Goal: Share content: Share content

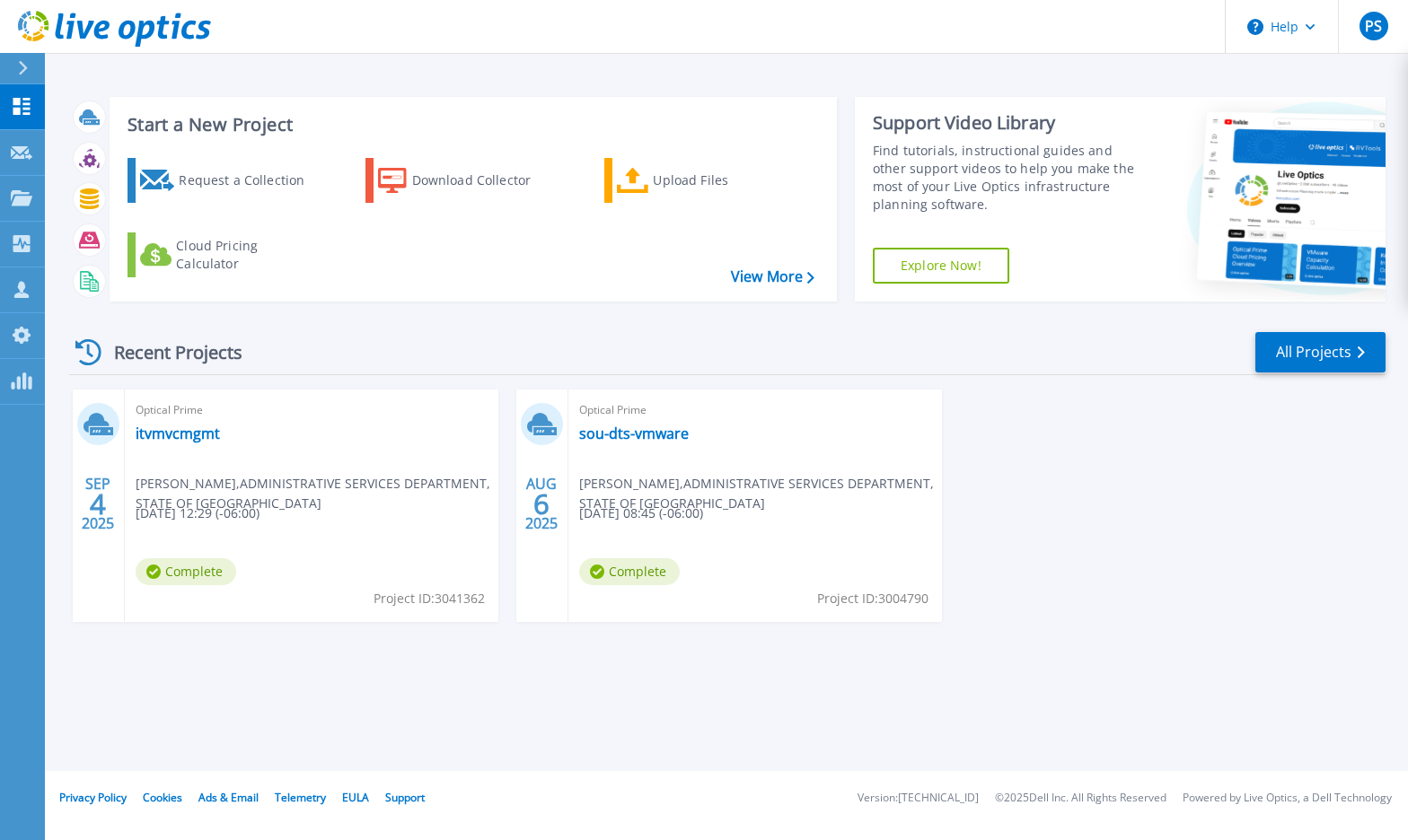
click at [253, 515] on span "[DATE] 12:29 (-06:00)" at bounding box center [198, 513] width 124 height 20
click at [227, 485] on span "[PERSON_NAME] , ADMINISTRATIVE SERVICES DEPARTMENT, STATE OF [GEOGRAPHIC_DATA]" at bounding box center [317, 494] width 363 height 39
click at [191, 433] on link "itvmvcmgmt" at bounding box center [178, 433] width 84 height 18
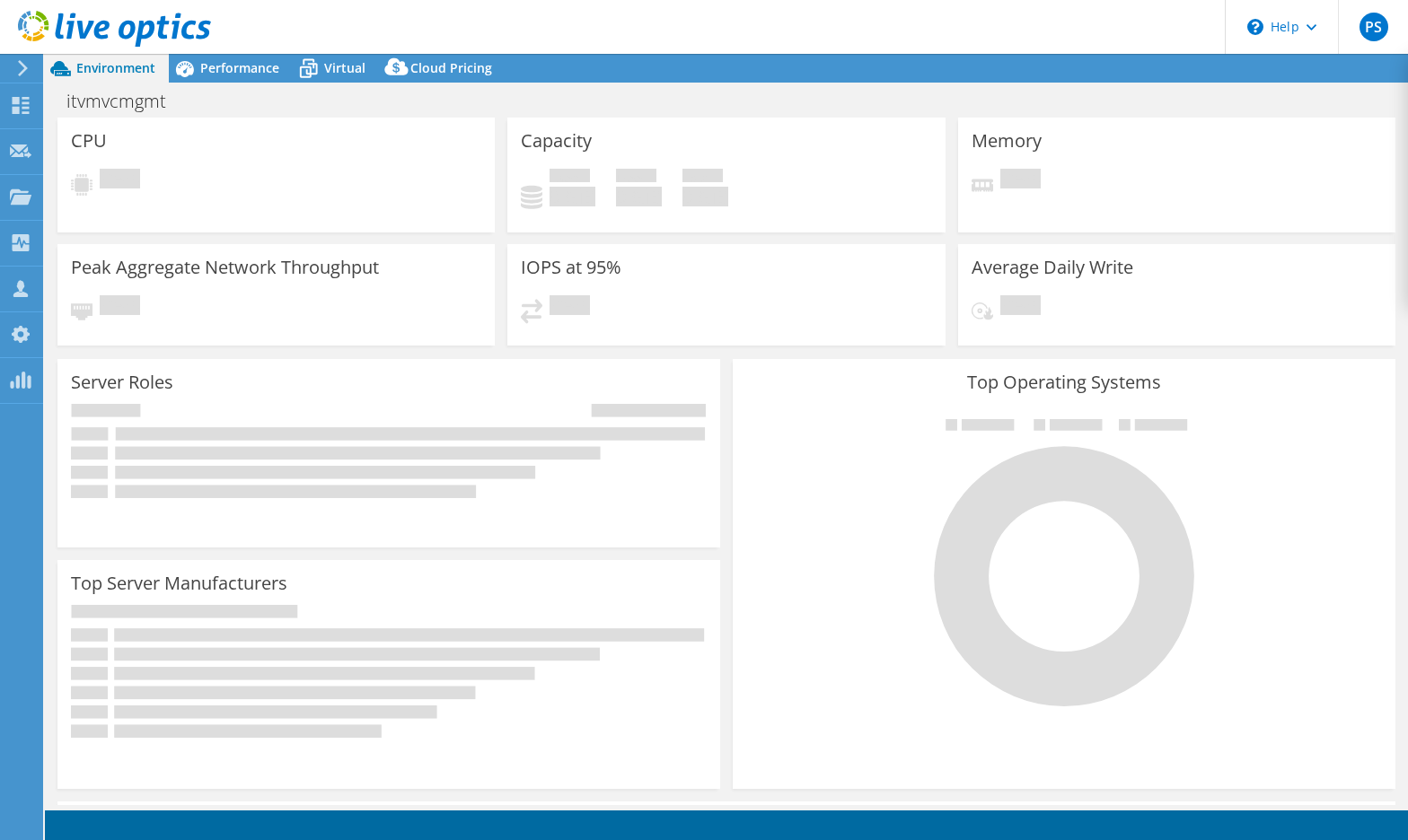
select select "USD"
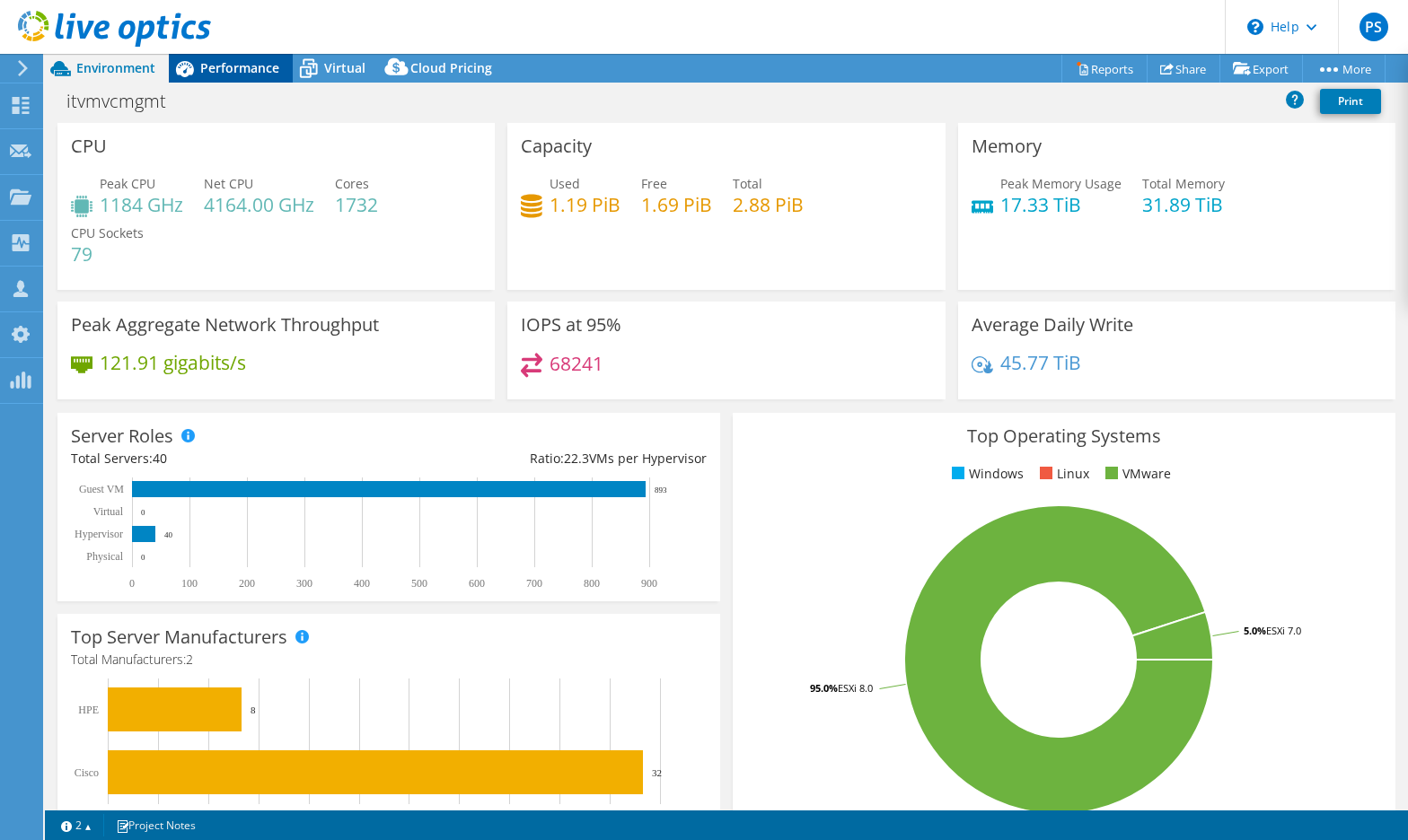
click at [248, 62] on span "Performance" at bounding box center [240, 67] width 79 height 17
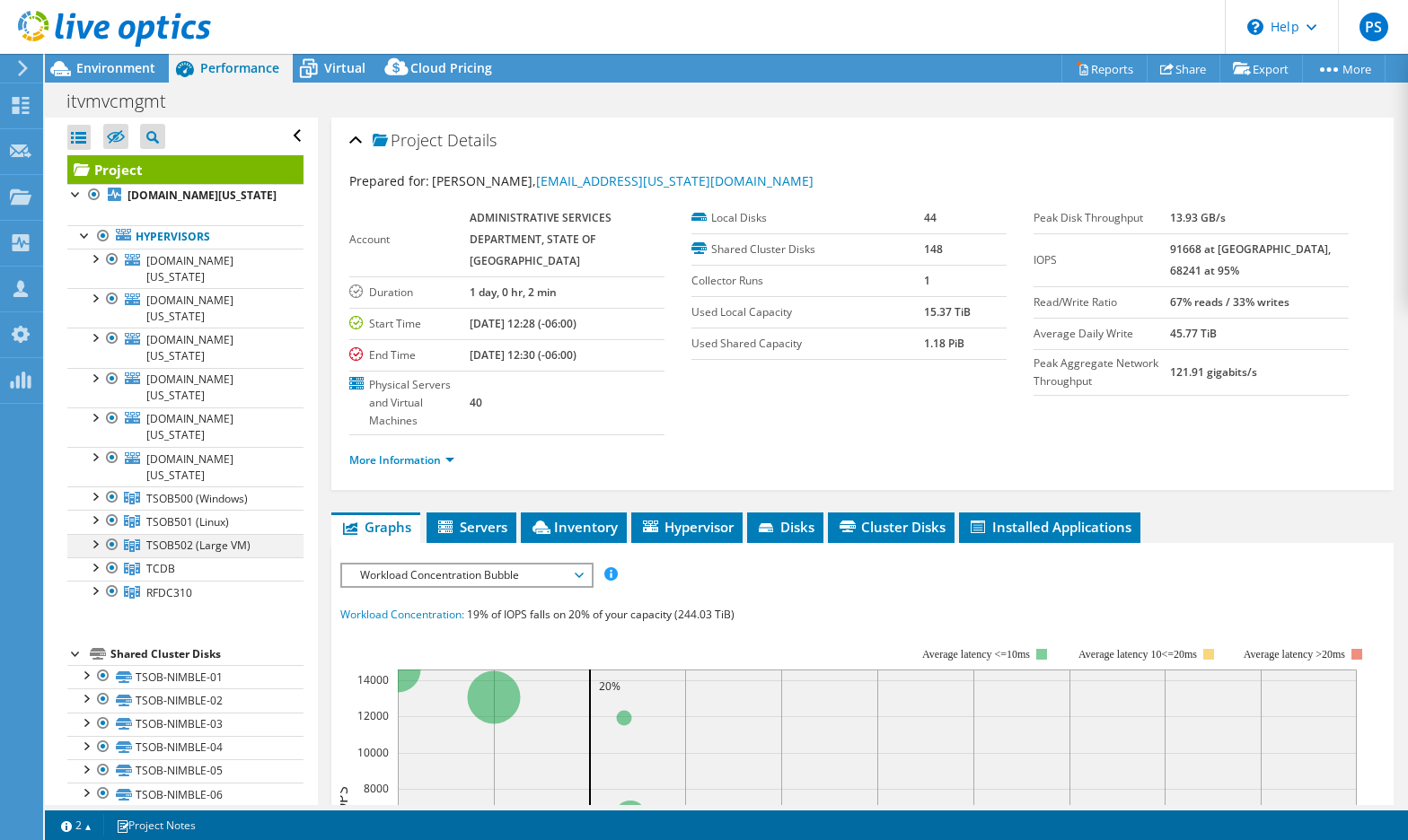
click at [92, 534] on div at bounding box center [94, 543] width 18 height 18
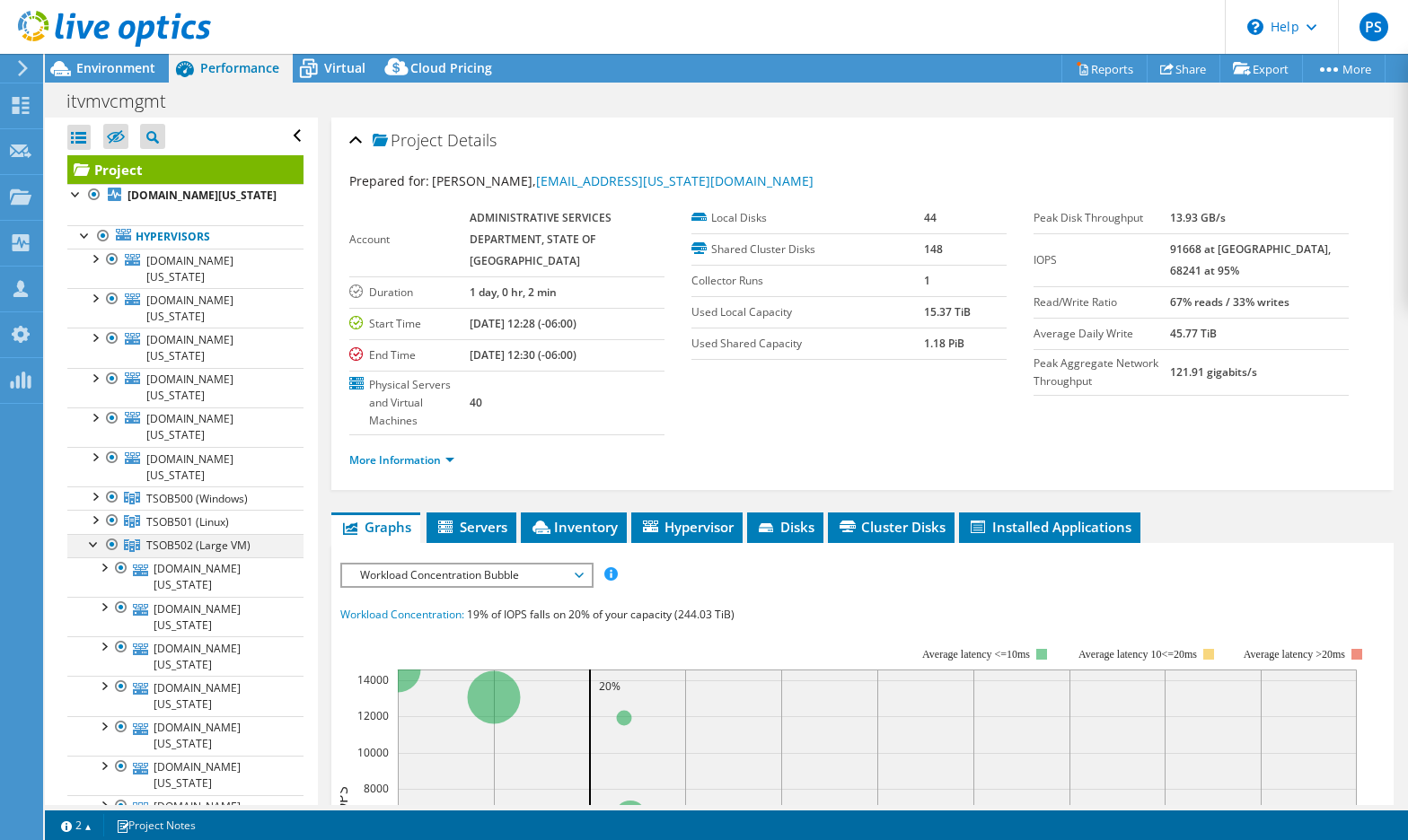
click at [92, 534] on div at bounding box center [94, 543] width 18 height 18
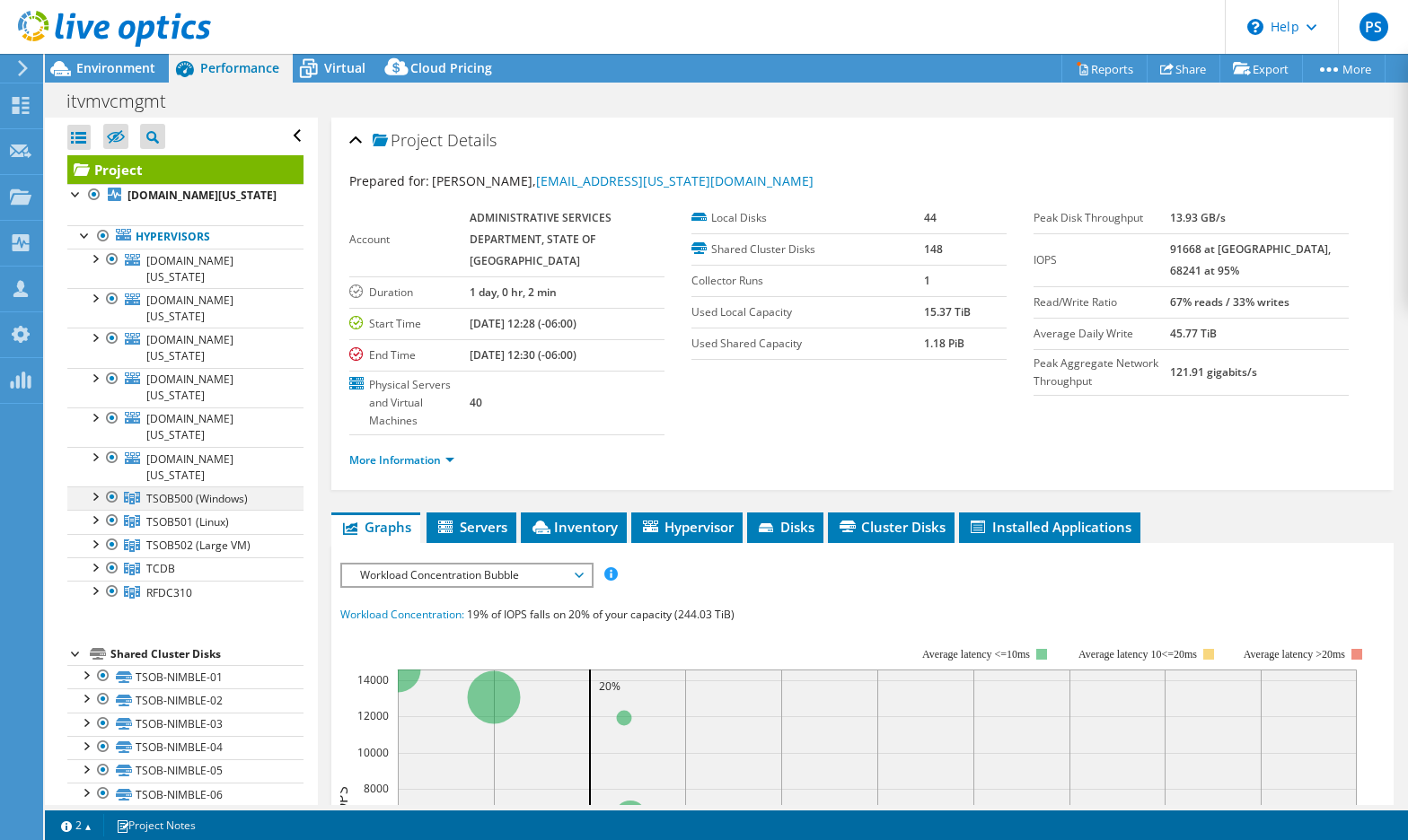
click at [95, 487] on div at bounding box center [94, 496] width 18 height 18
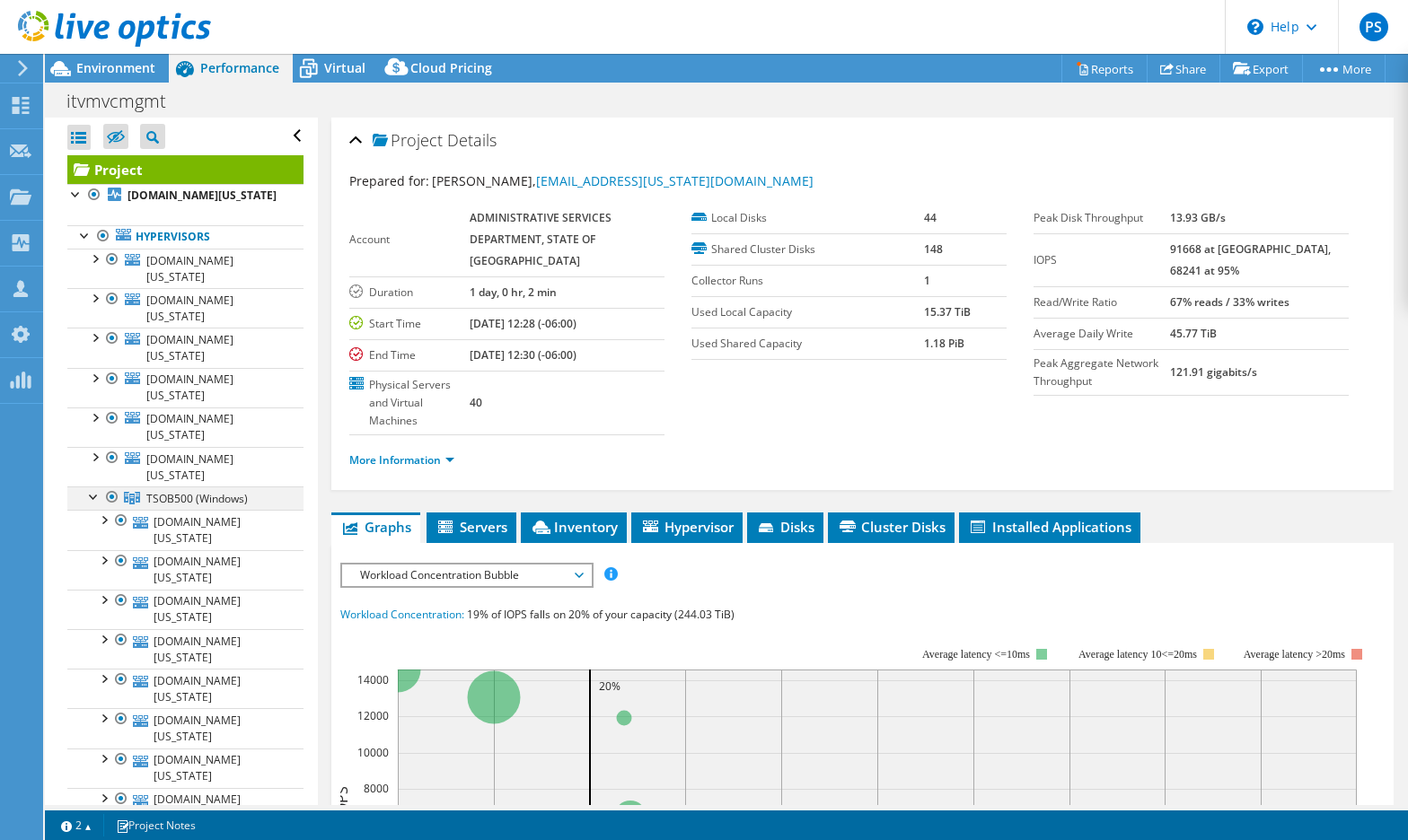
click at [95, 487] on div at bounding box center [94, 496] width 18 height 18
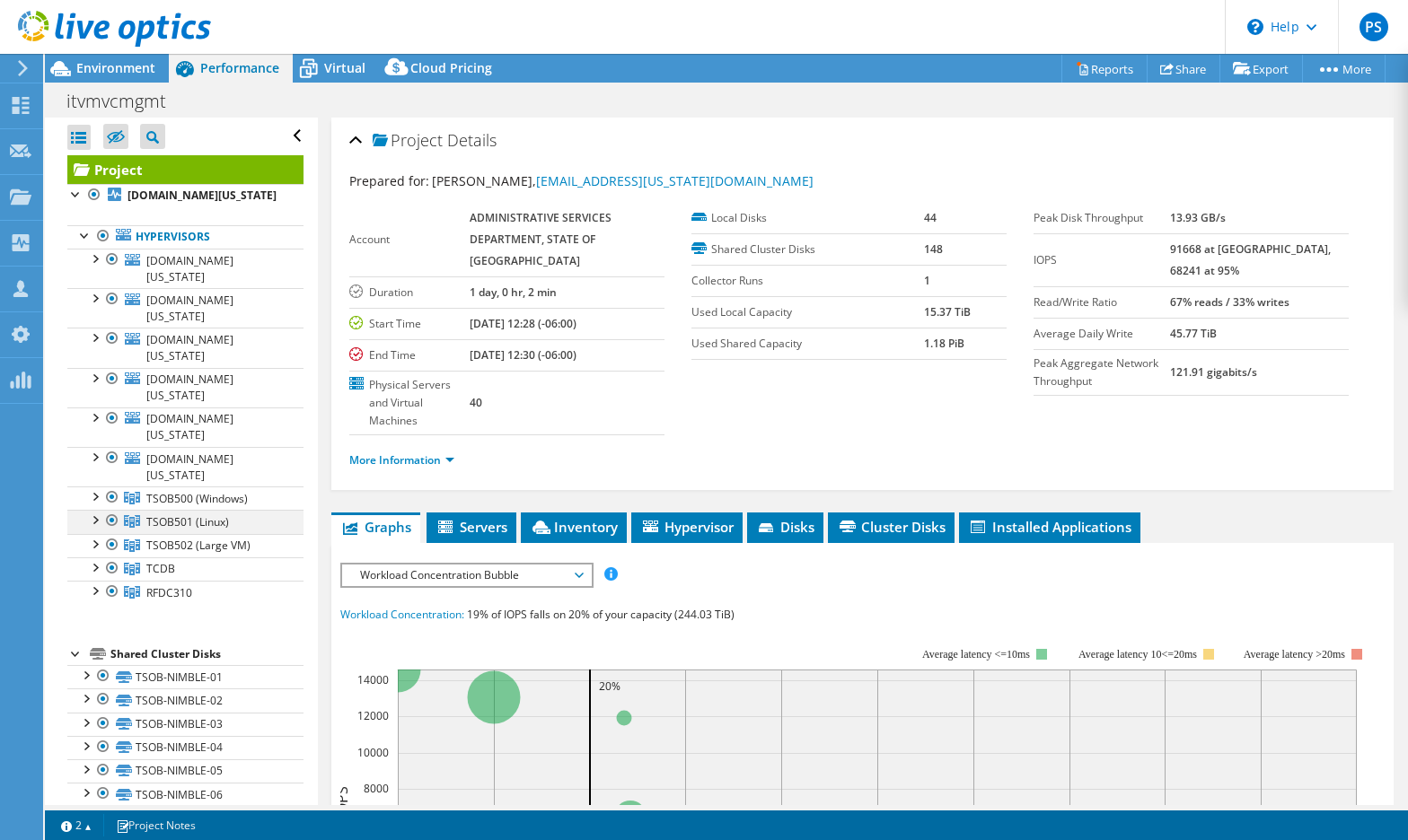
click at [93, 509] on div at bounding box center [94, 518] width 18 height 18
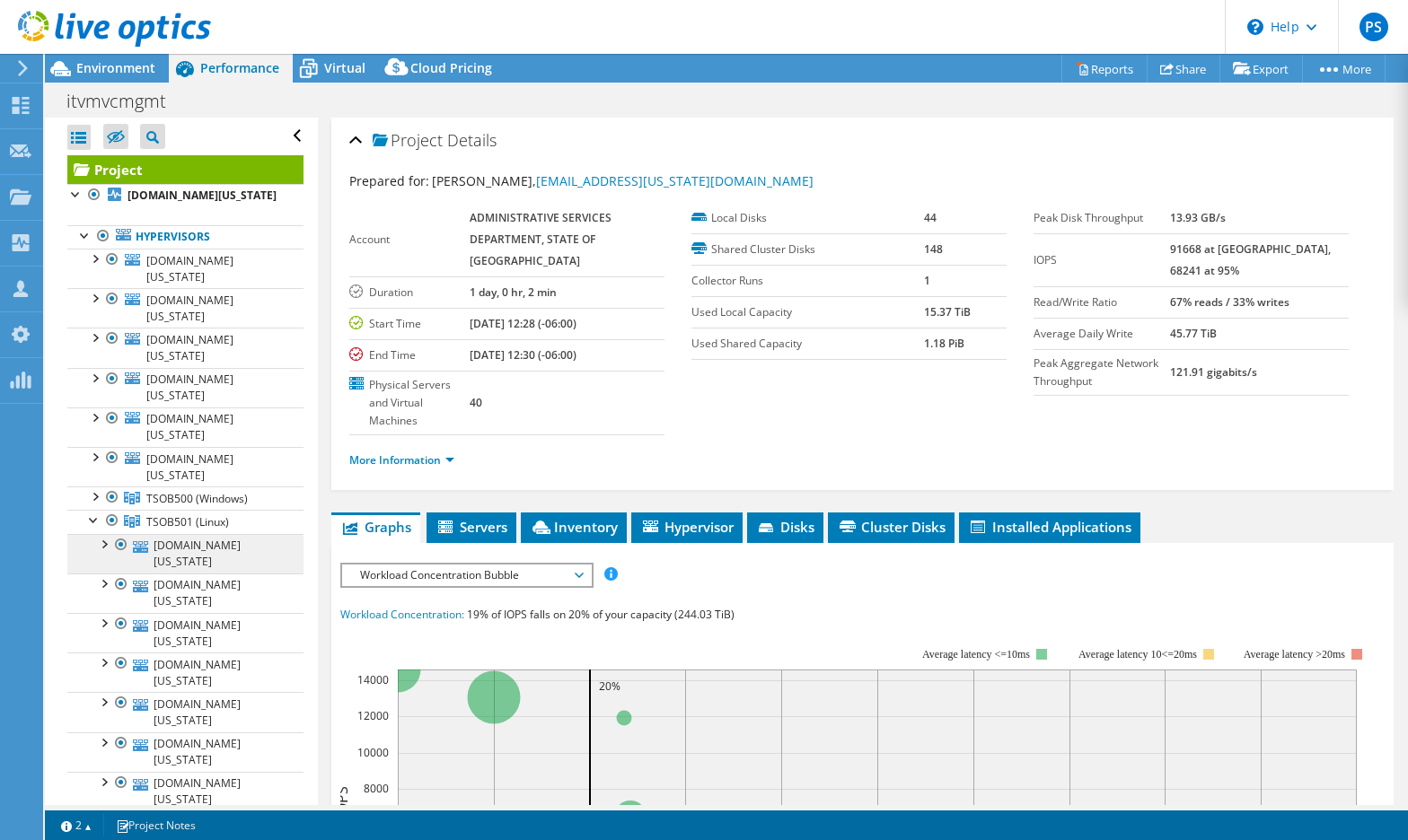
click at [191, 534] on link "[DOMAIN_NAME][US_STATE]" at bounding box center [185, 553] width 236 height 39
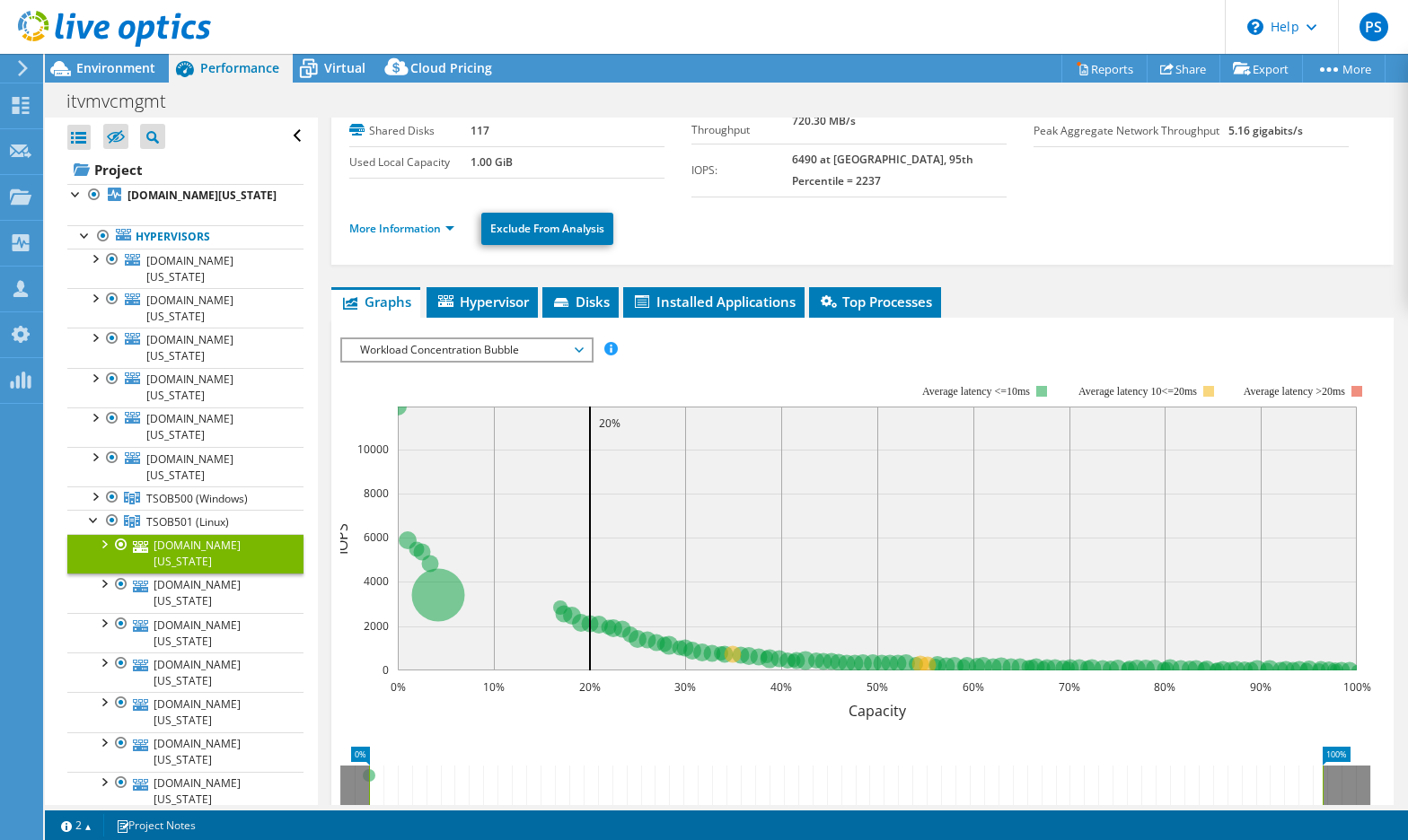
scroll to position [126, 0]
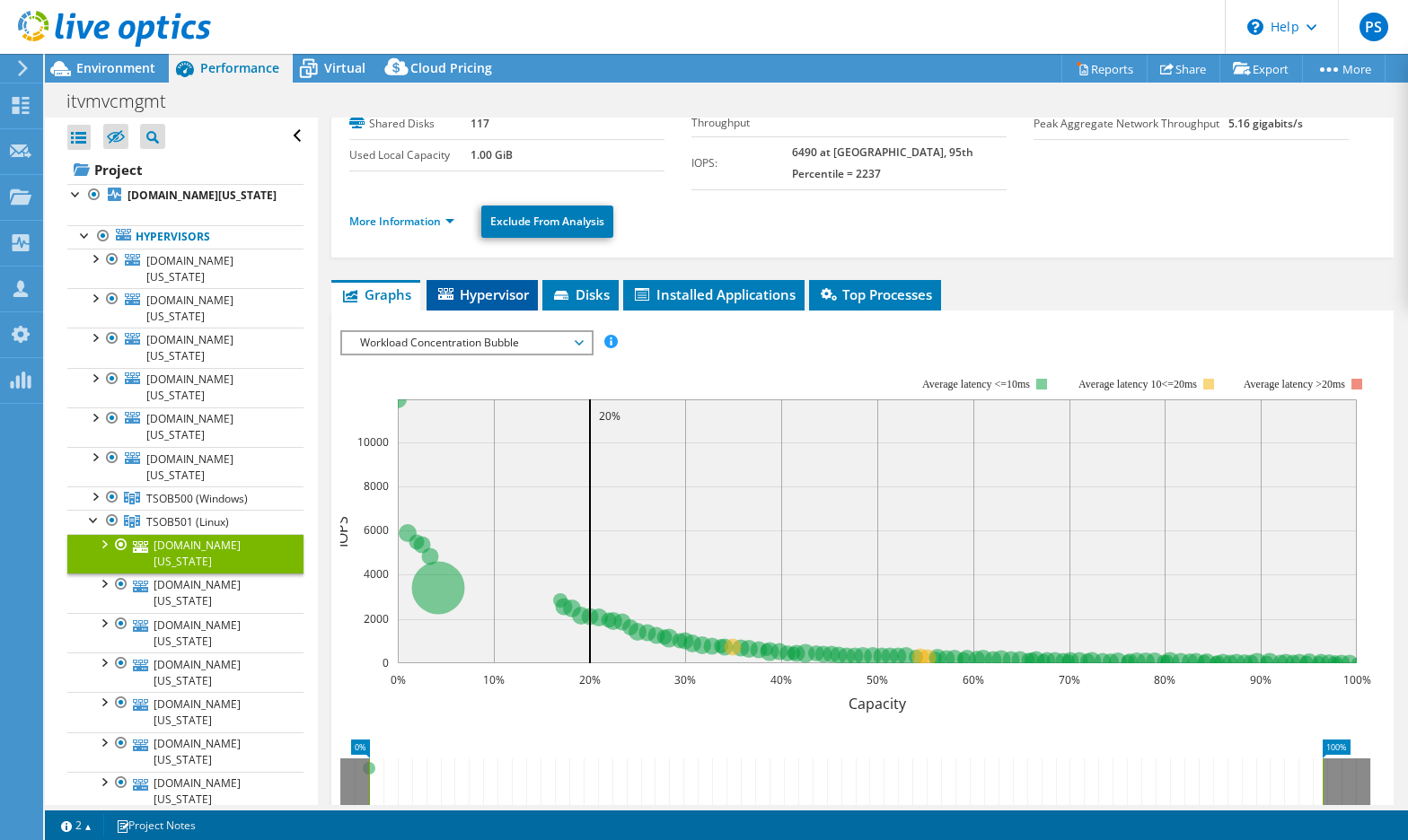
click at [512, 286] on span "Hypervisor" at bounding box center [481, 294] width 93 height 18
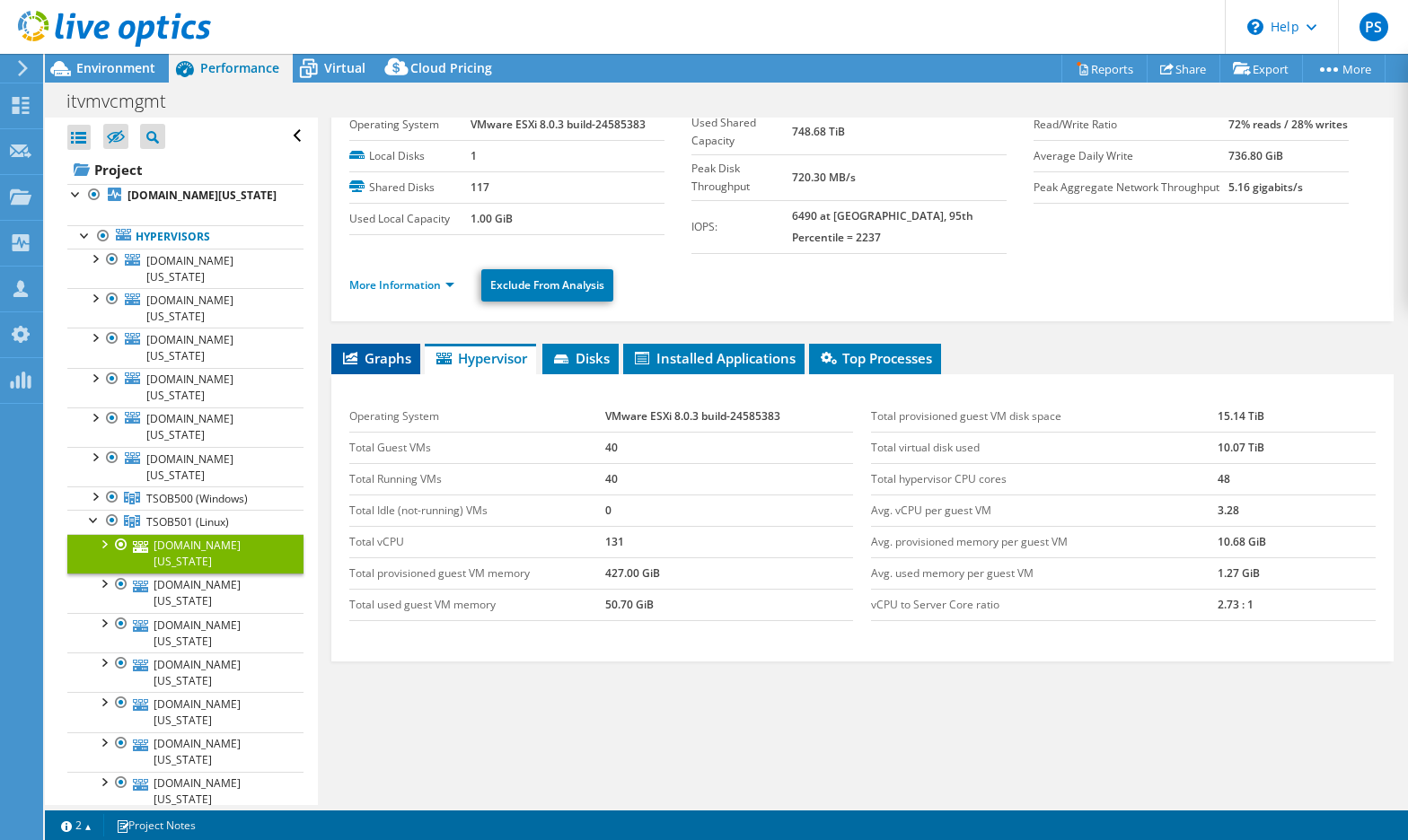
click at [384, 349] on span "Graphs" at bounding box center [375, 358] width 71 height 18
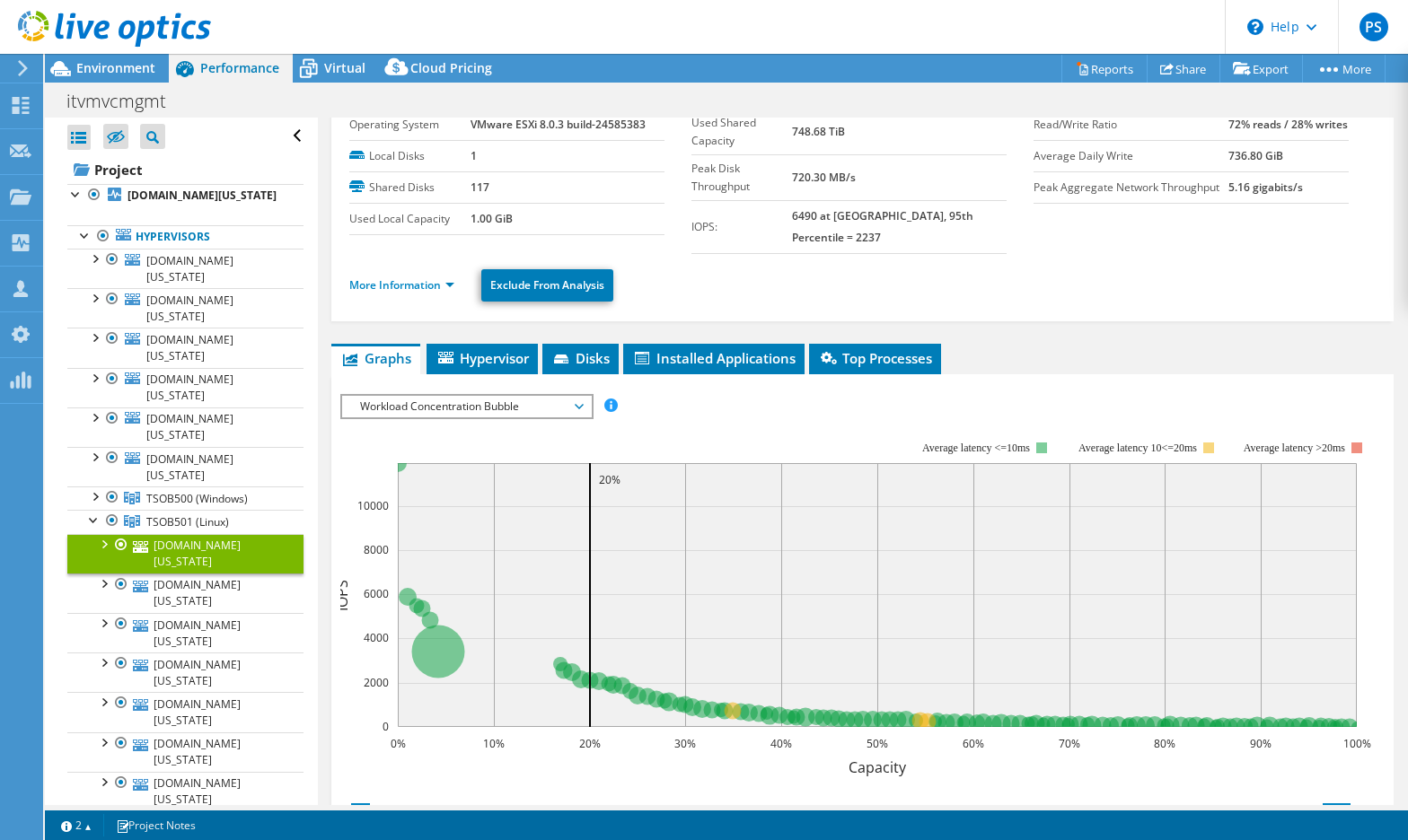
click at [456, 396] on span "Workload Concentration Bubble" at bounding box center [466, 407] width 231 height 22
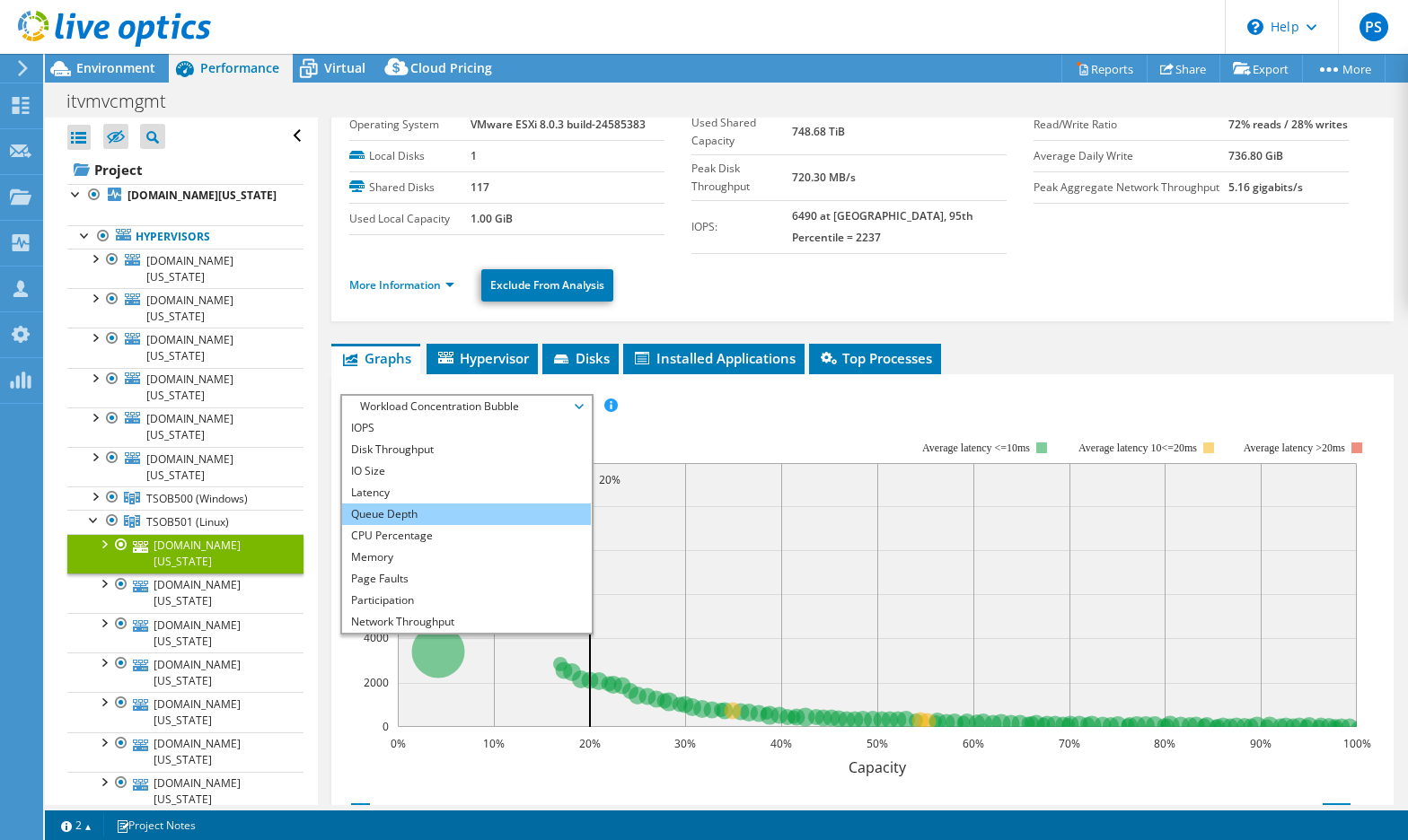
click at [418, 504] on li "Queue Depth" at bounding box center [466, 514] width 248 height 22
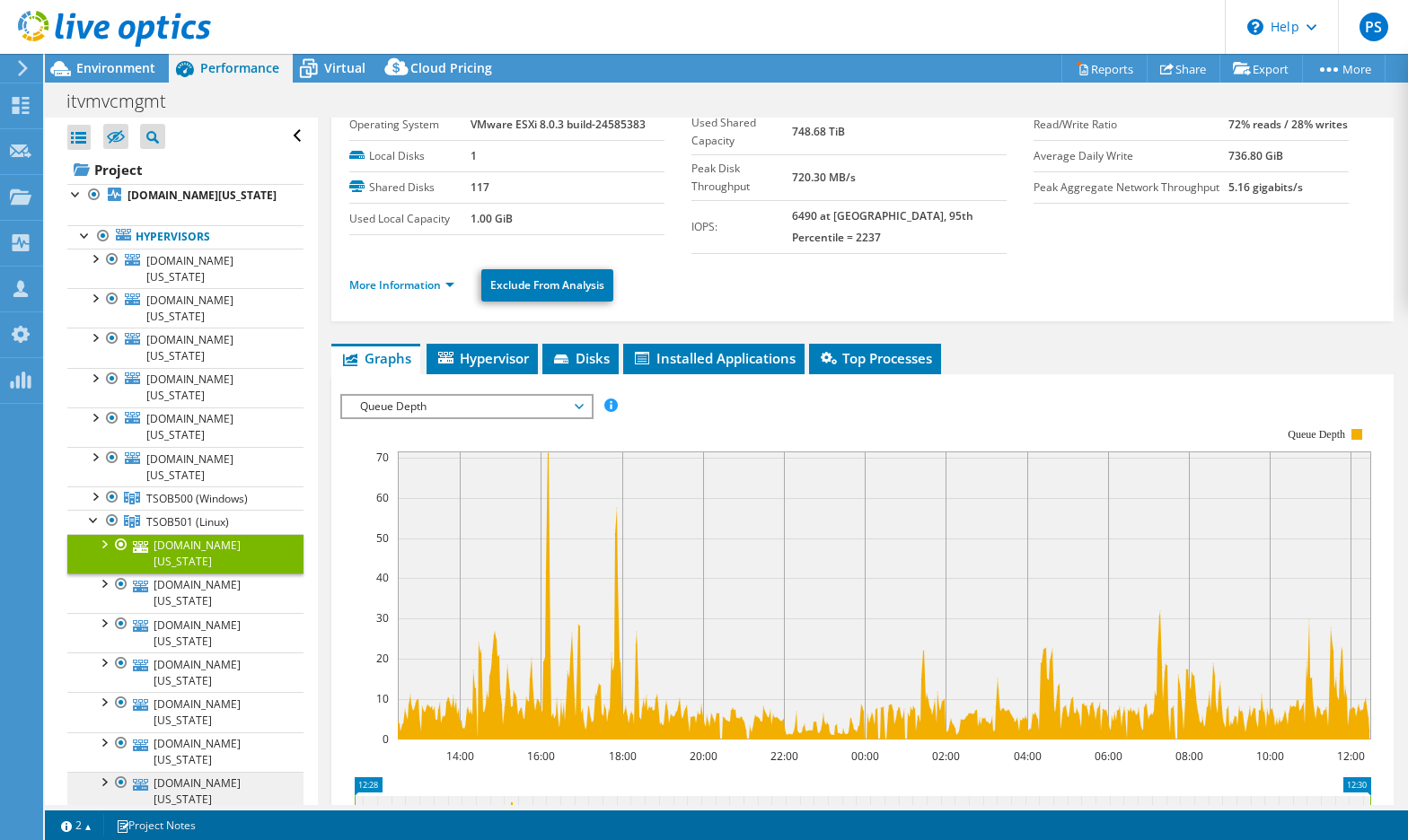
click at [226, 773] on link "[DOMAIN_NAME][US_STATE]" at bounding box center [185, 792] width 236 height 39
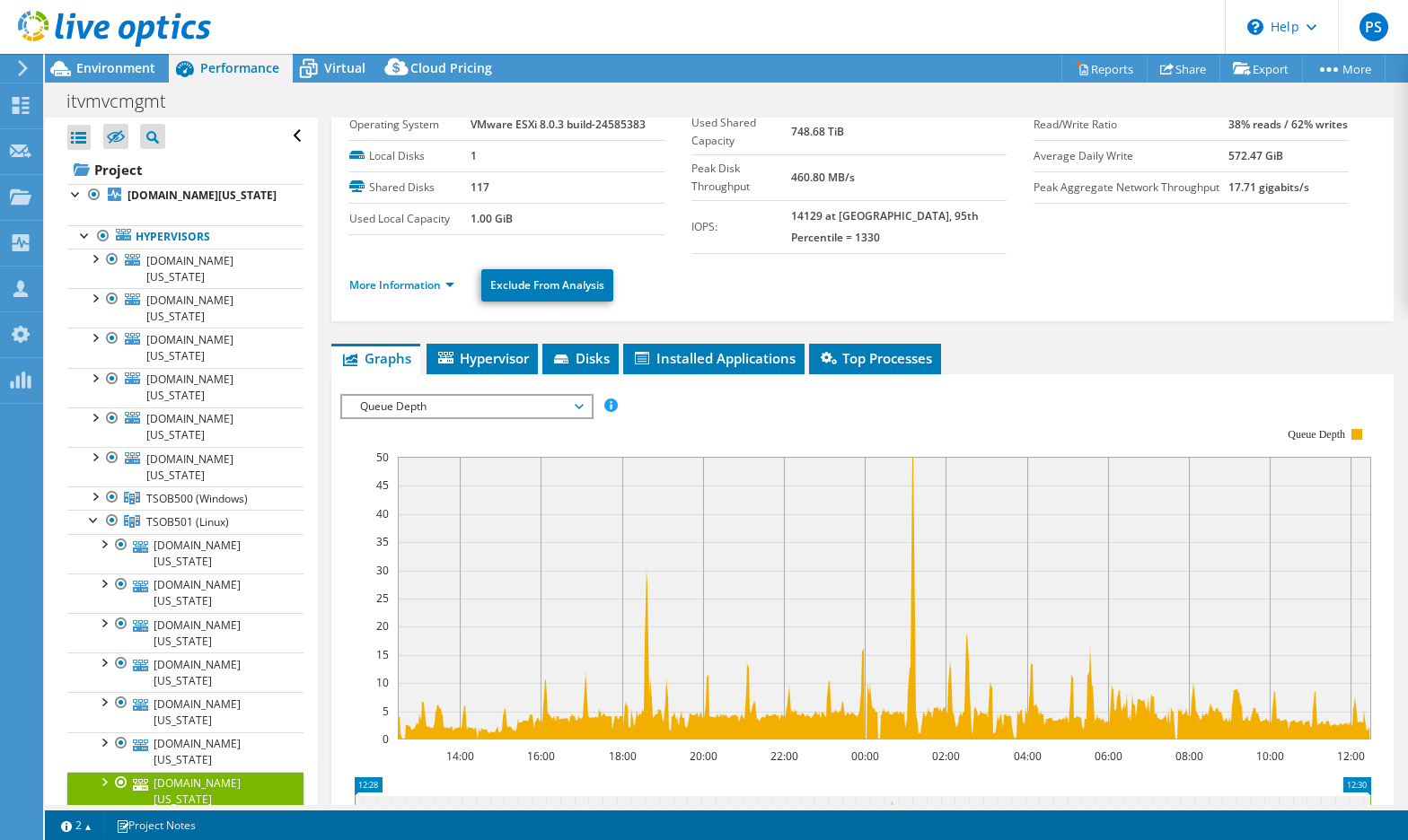
click at [22, 72] on use at bounding box center [22, 68] width 10 height 17
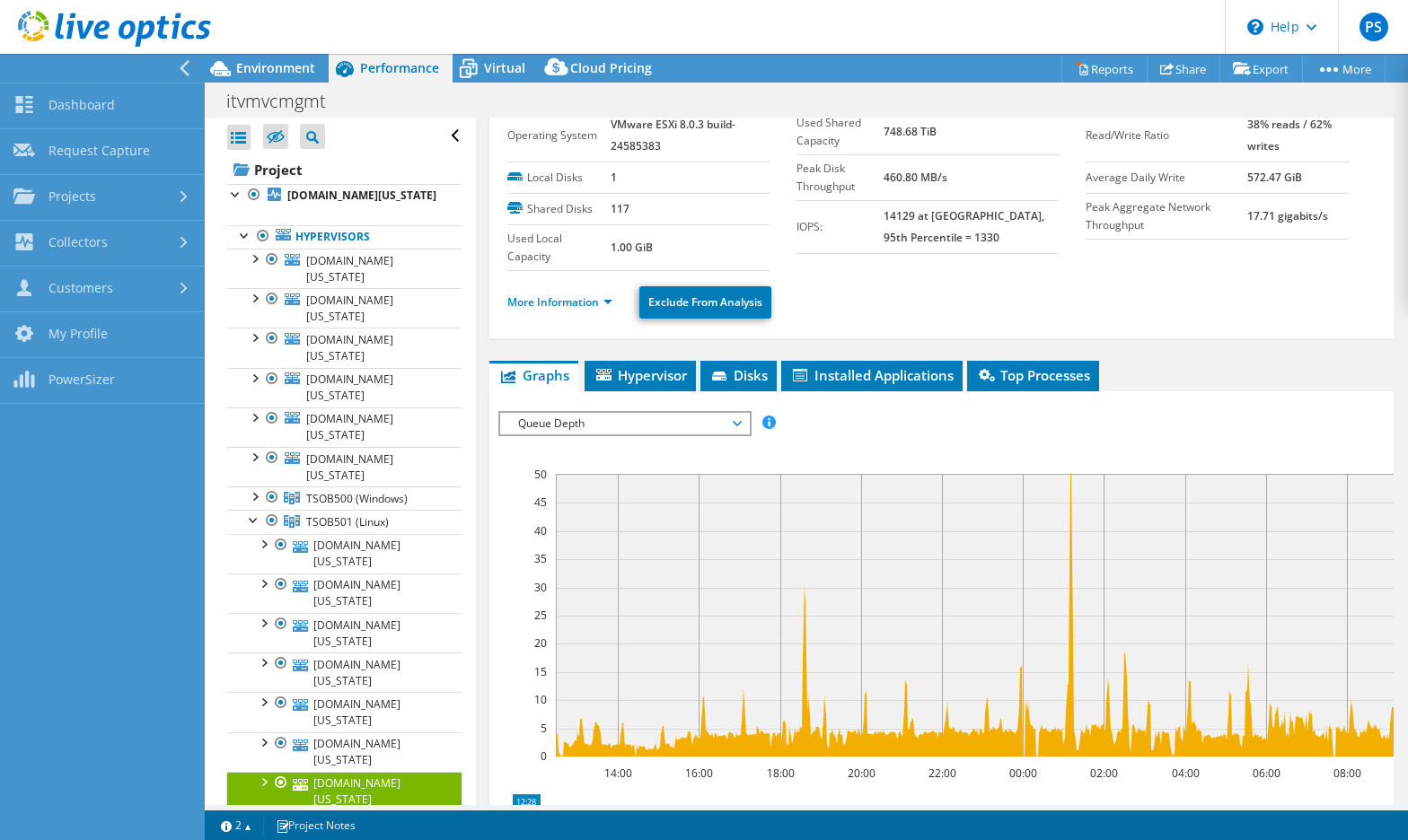
click at [187, 70] on icon at bounding box center [185, 68] width 14 height 17
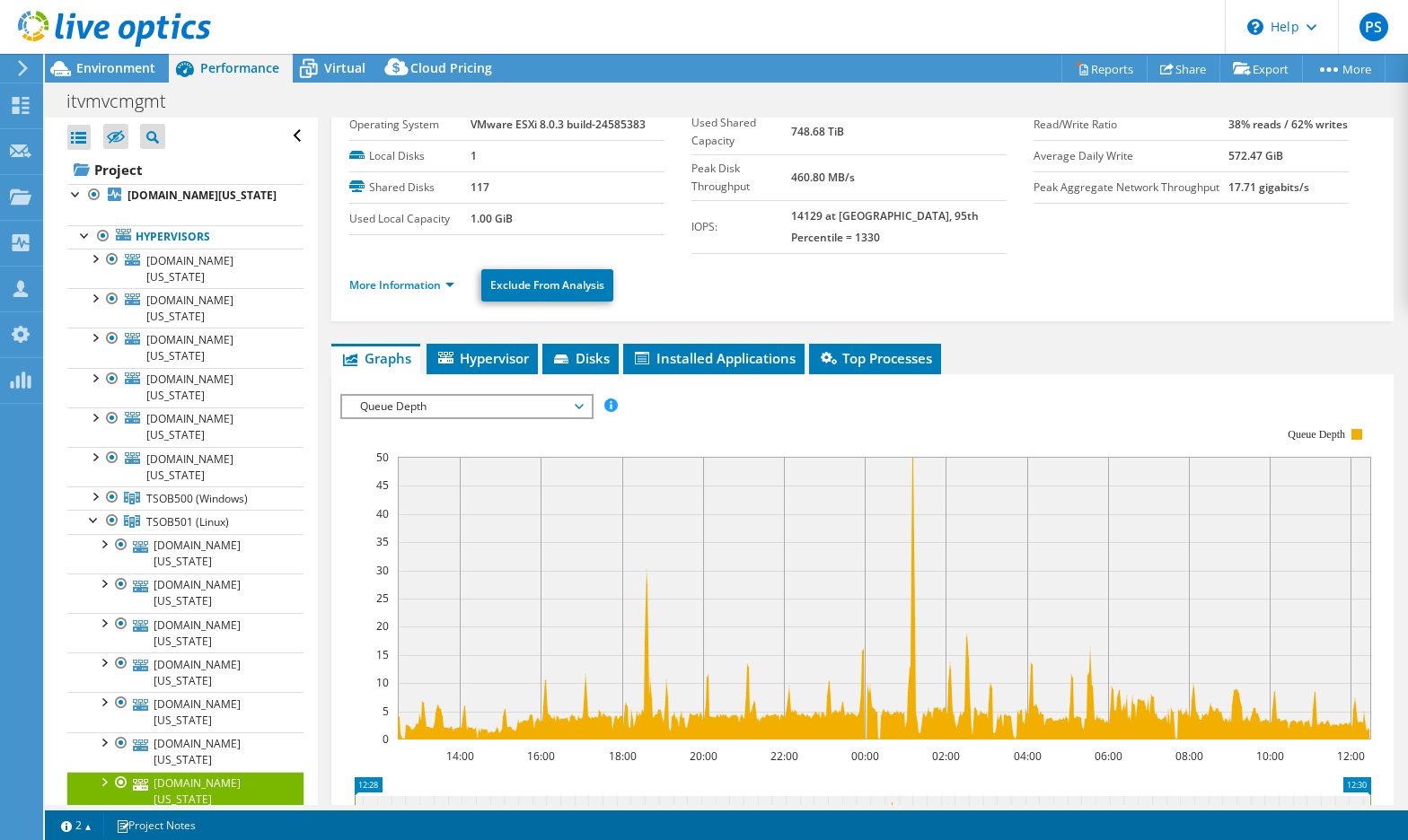
click at [64, 19] on icon at bounding box center [113, 29] width 193 height 37
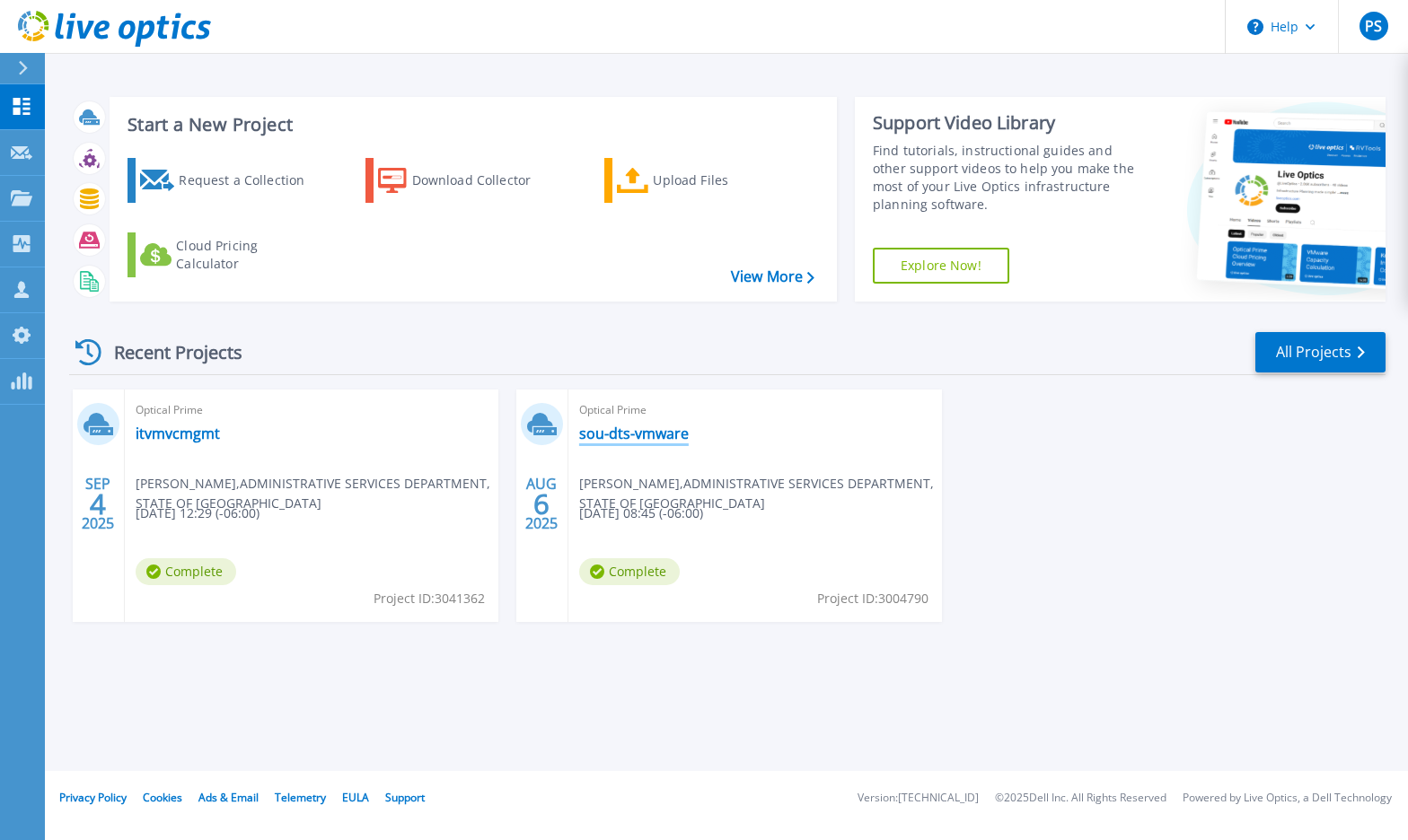
click at [613, 435] on link "sou-dts-vmware" at bounding box center [634, 433] width 110 height 18
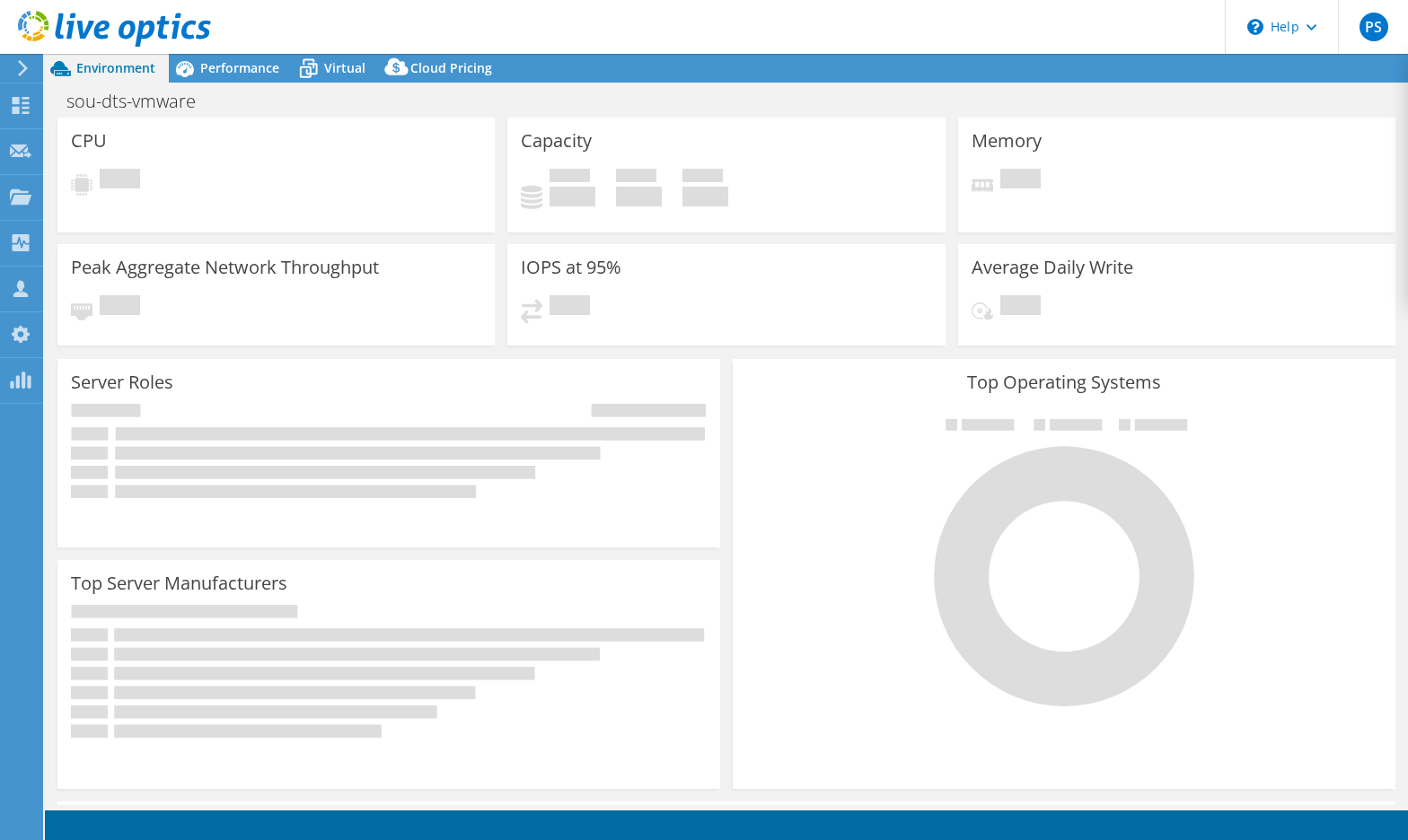
select select "USWest"
select select "USD"
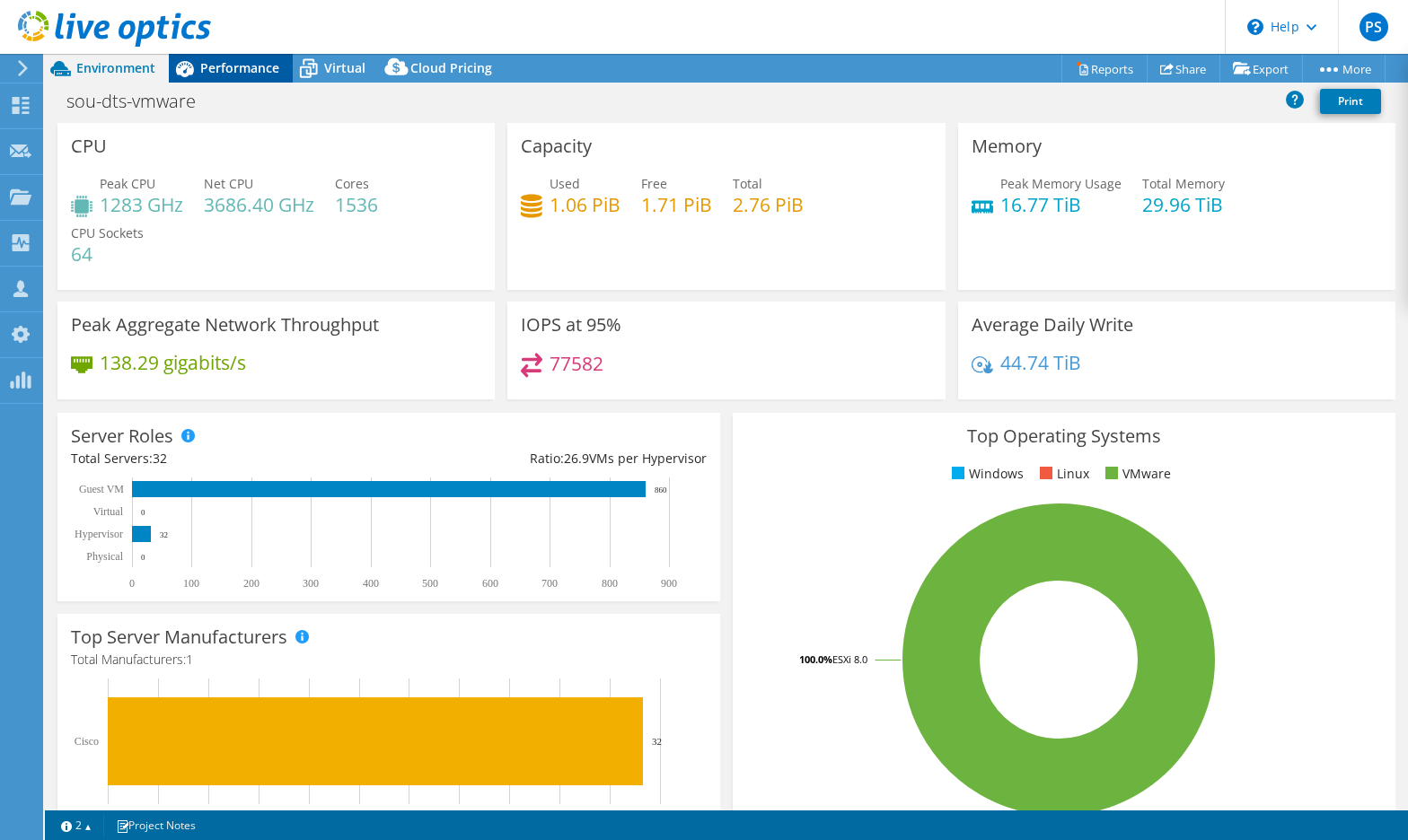
click at [212, 69] on span "Performance" at bounding box center [240, 67] width 79 height 17
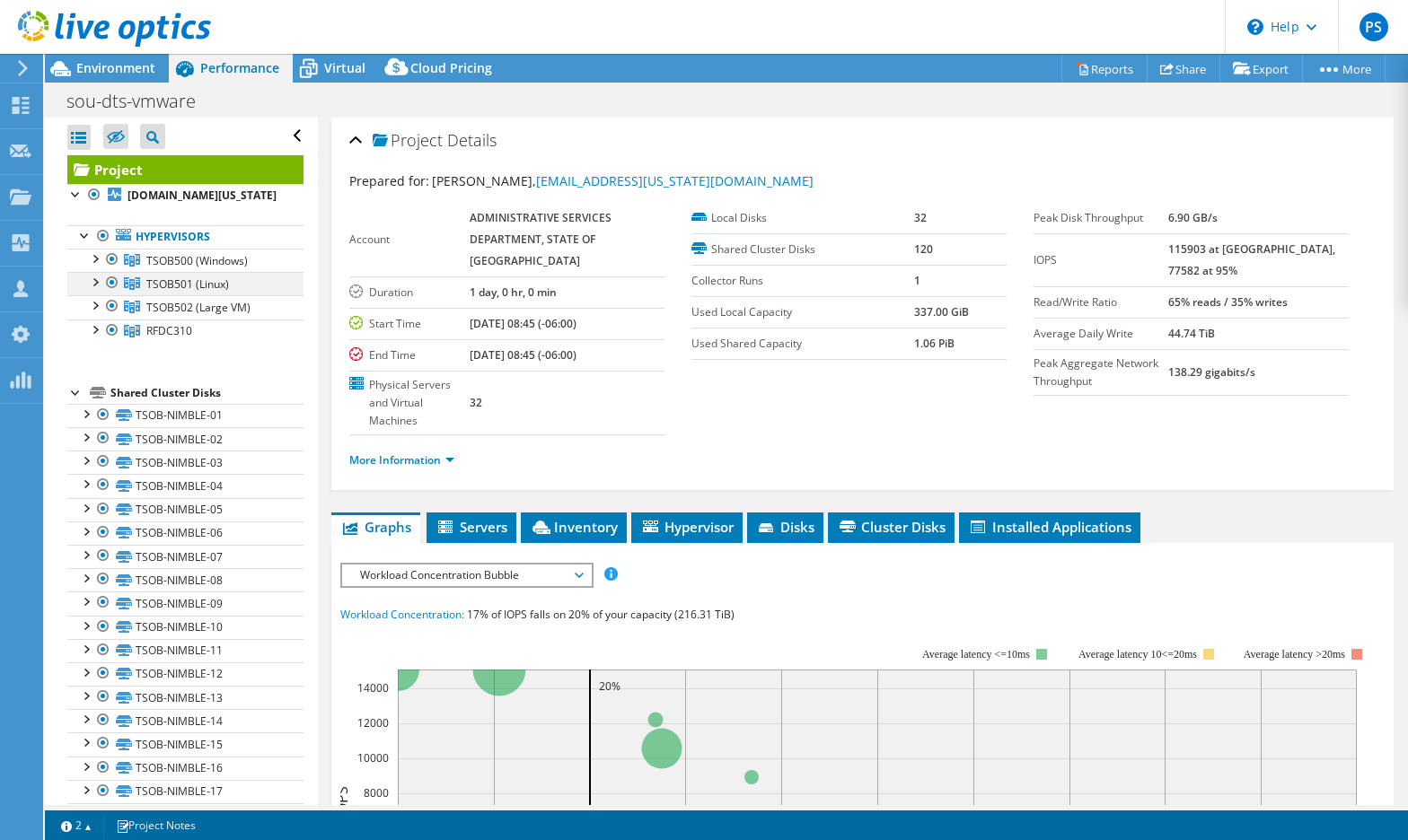
click at [99, 280] on div at bounding box center [94, 281] width 18 height 18
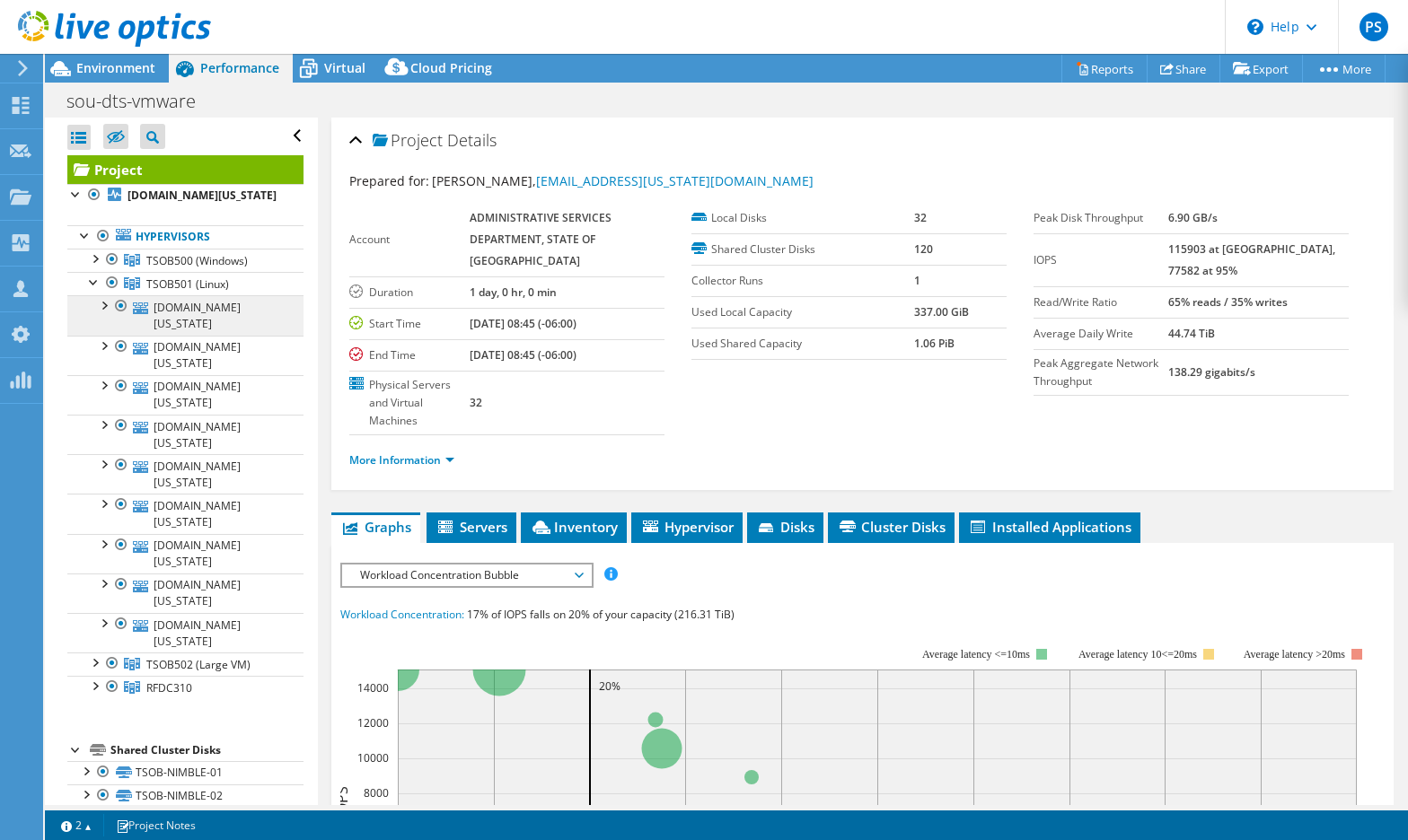
click at [156, 312] on link "[DOMAIN_NAME][US_STATE]" at bounding box center [185, 315] width 236 height 39
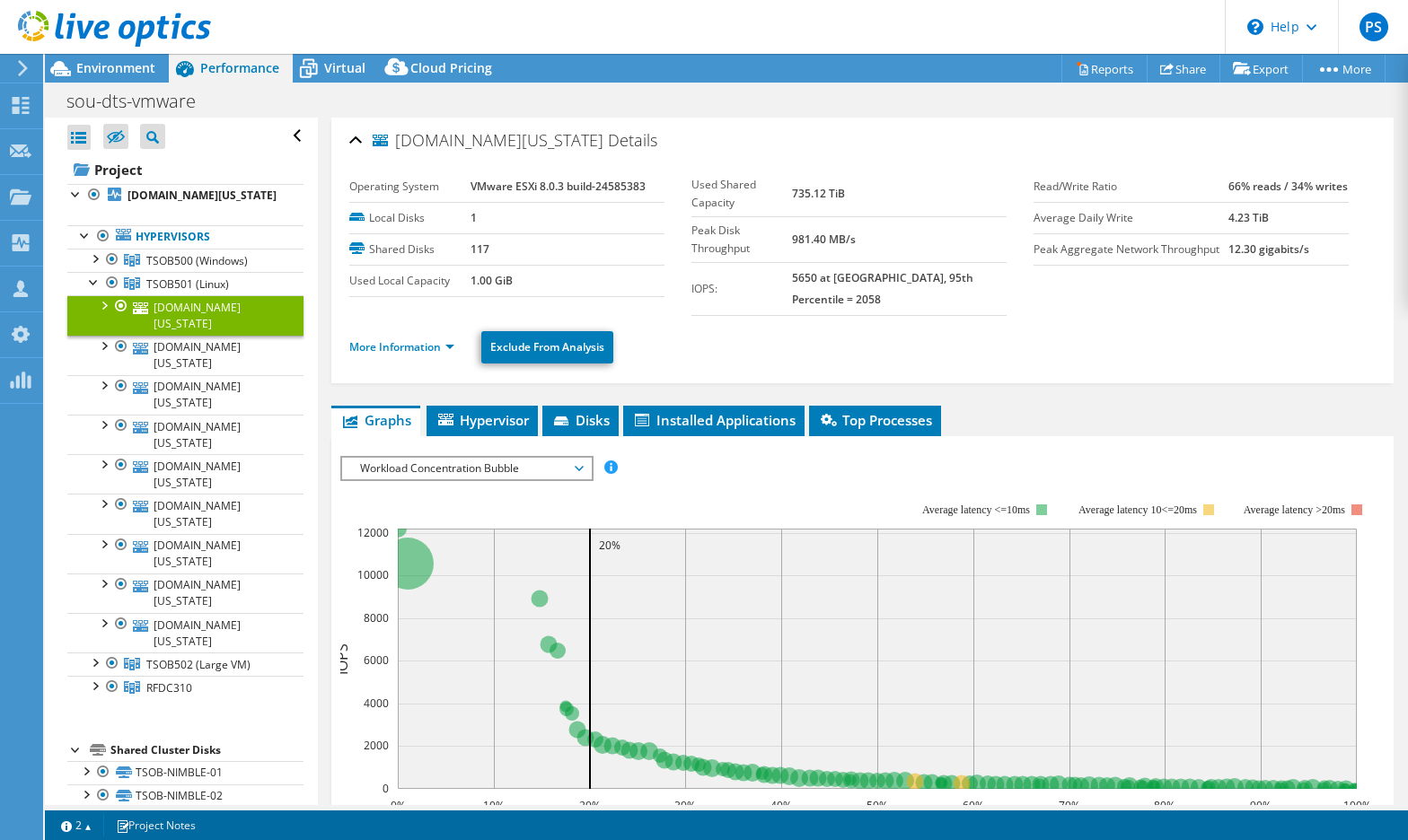
click at [475, 458] on span "Workload Concentration Bubble" at bounding box center [466, 468] width 231 height 22
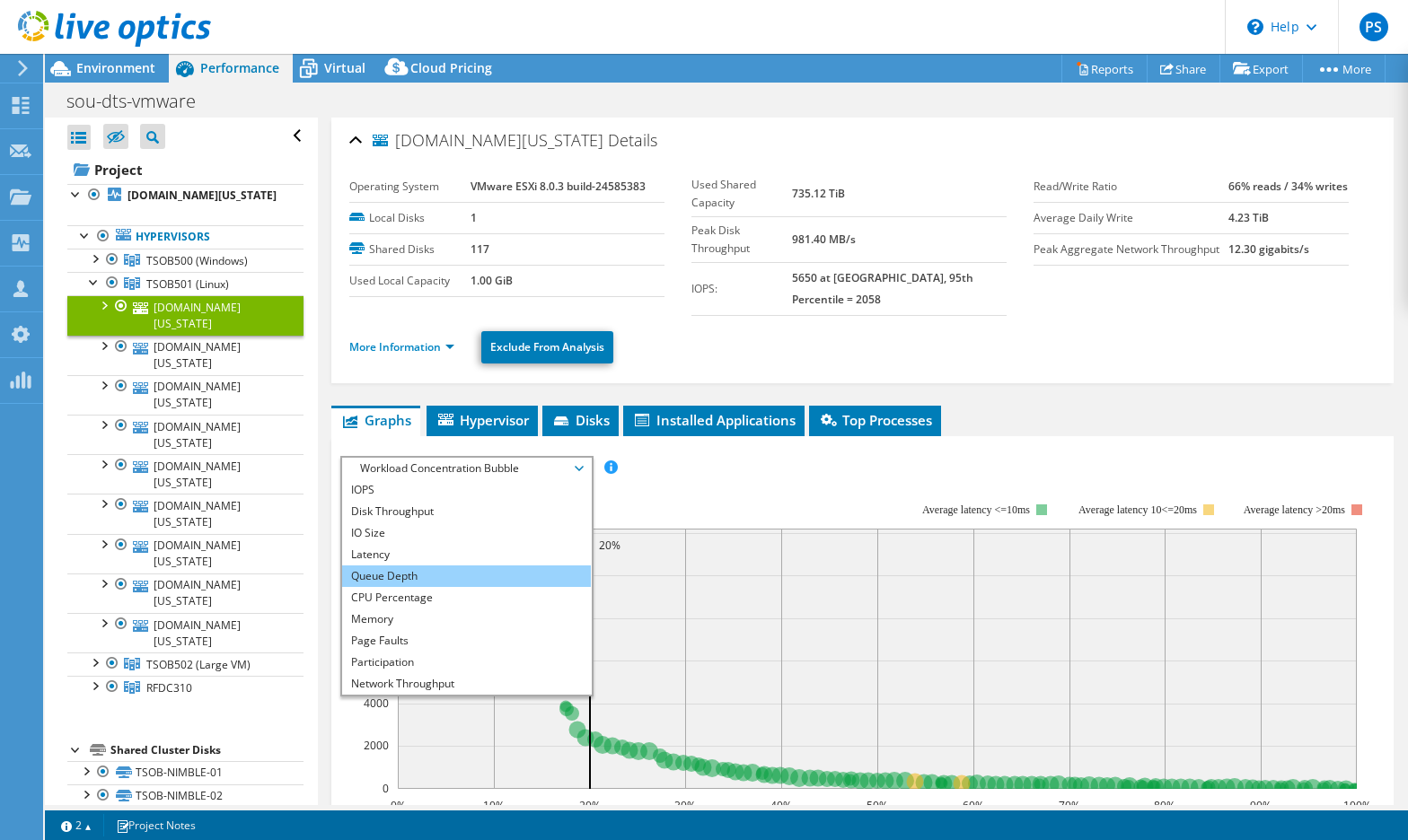
click at [435, 565] on li "Queue Depth" at bounding box center [466, 576] width 248 height 22
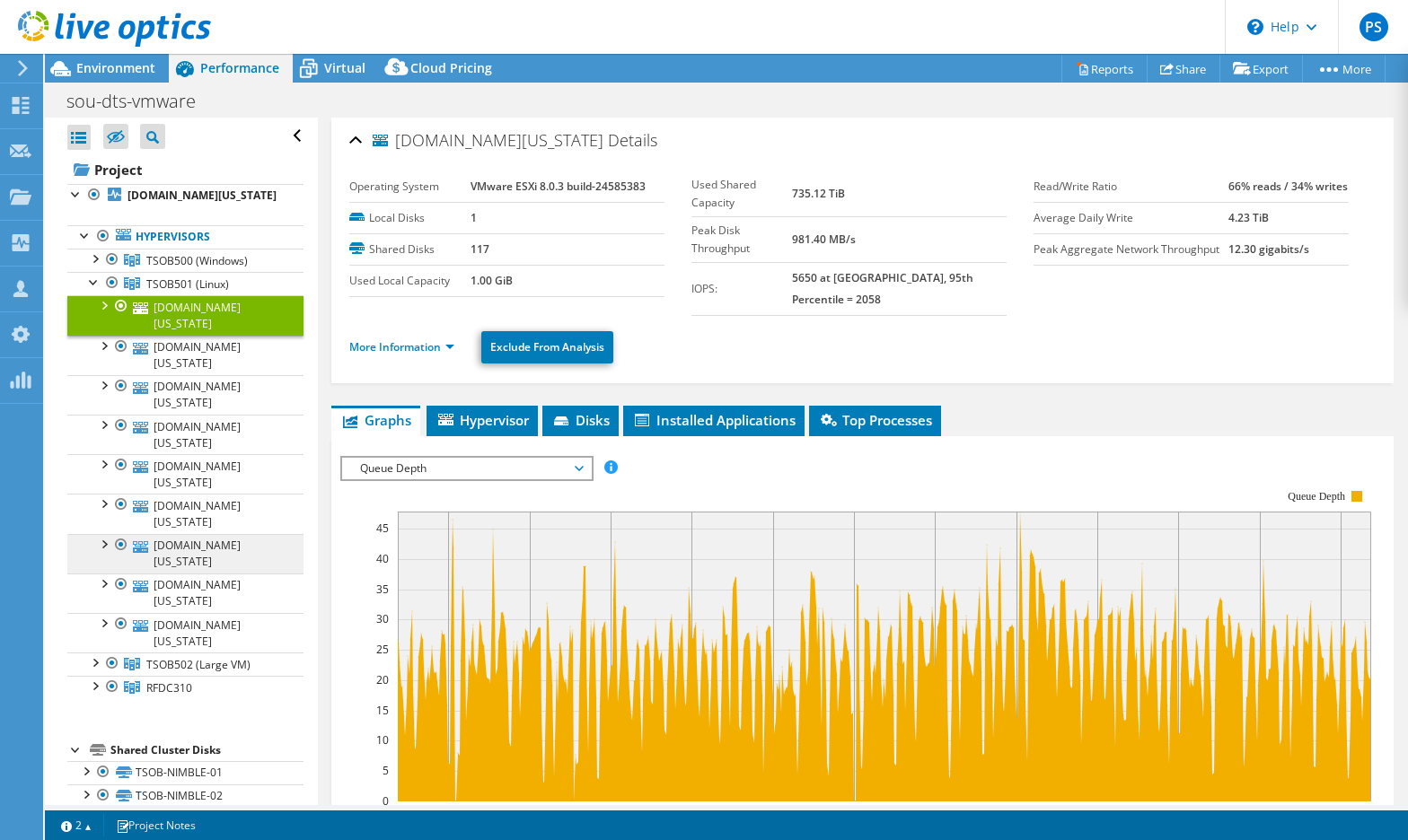
click at [223, 534] on link "[DOMAIN_NAME][US_STATE]" at bounding box center [185, 553] width 236 height 39
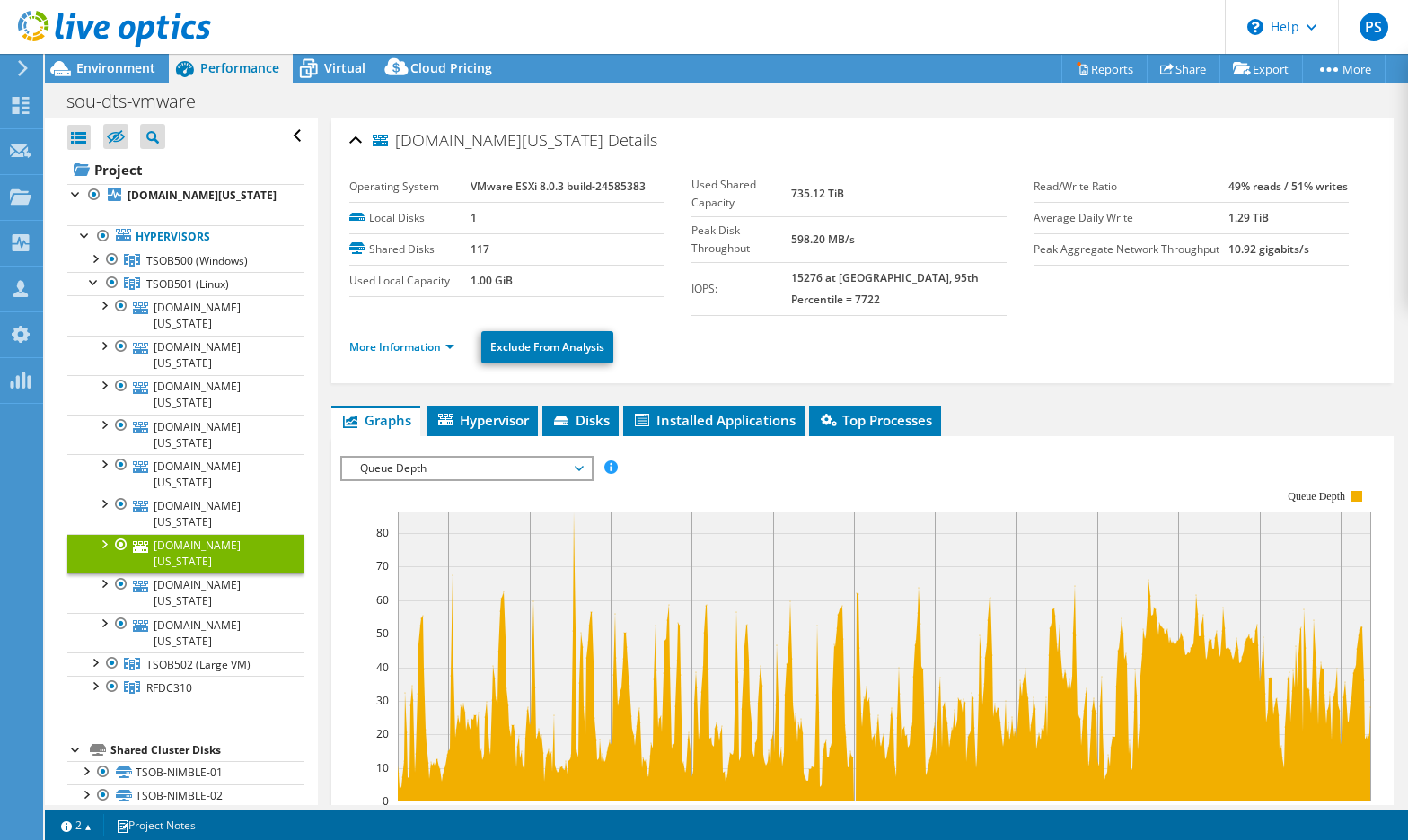
click at [112, 18] on icon at bounding box center [113, 29] width 193 height 37
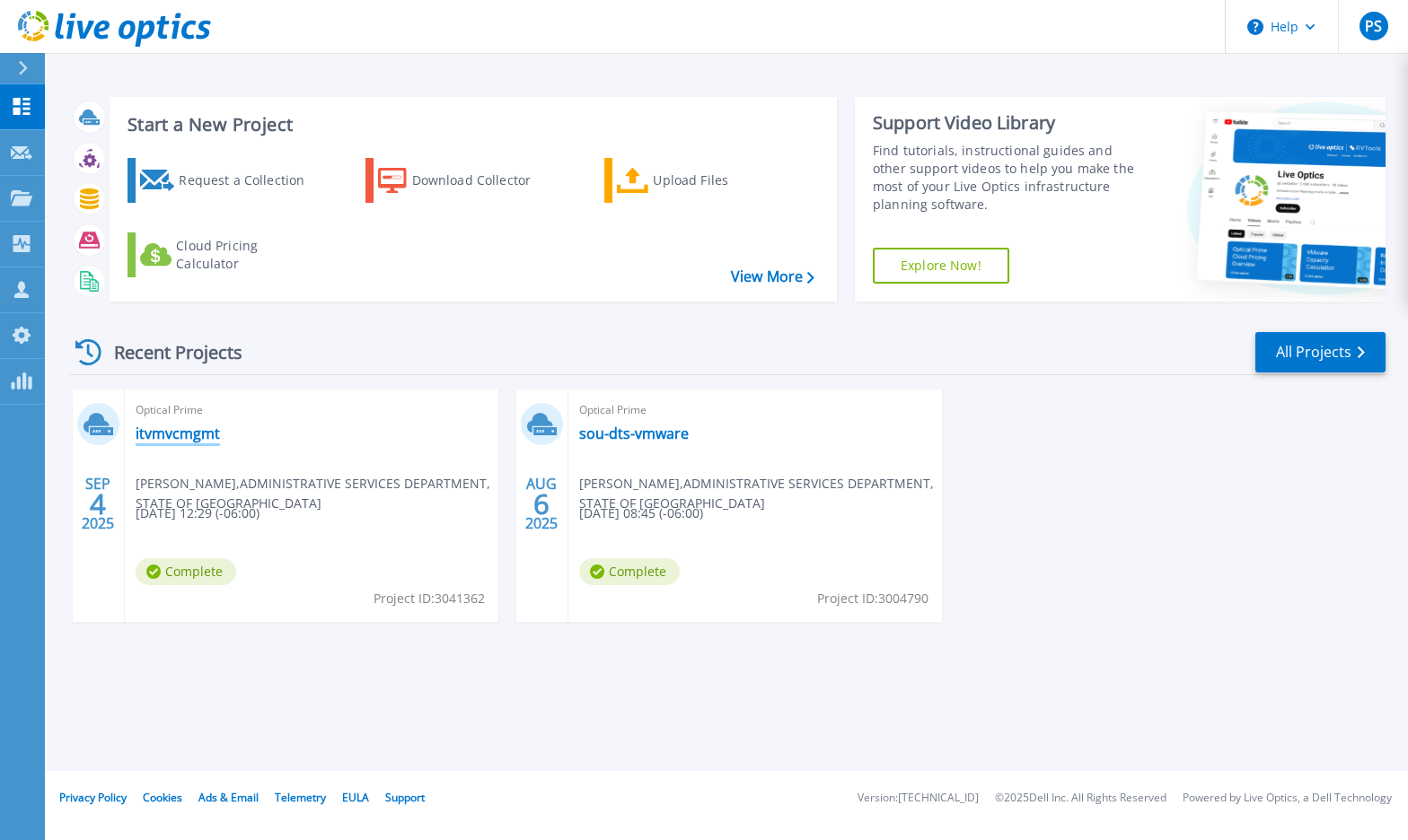
click at [189, 431] on link "itvmvcmgmt" at bounding box center [178, 433] width 84 height 18
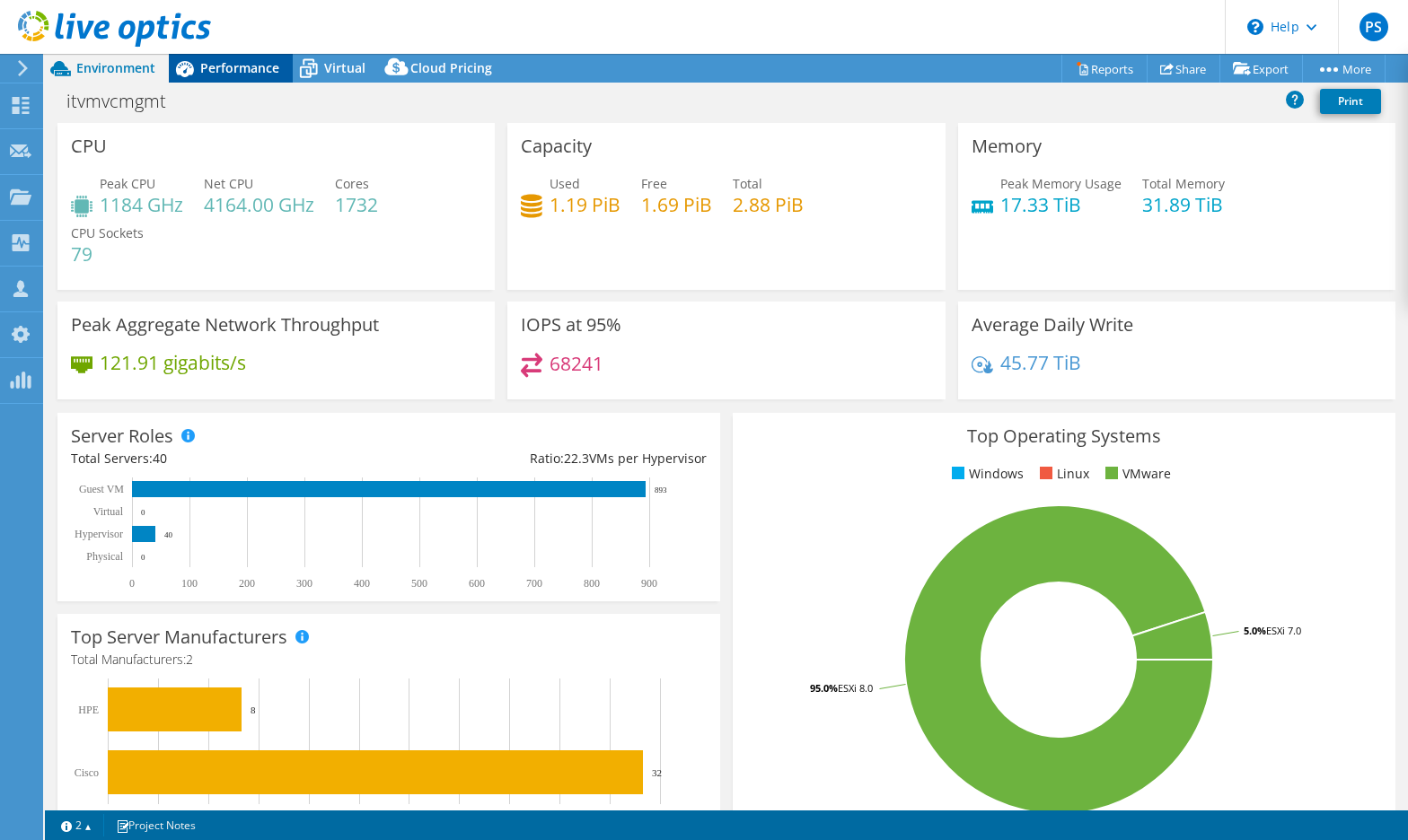
click at [210, 64] on span "Performance" at bounding box center [240, 67] width 79 height 17
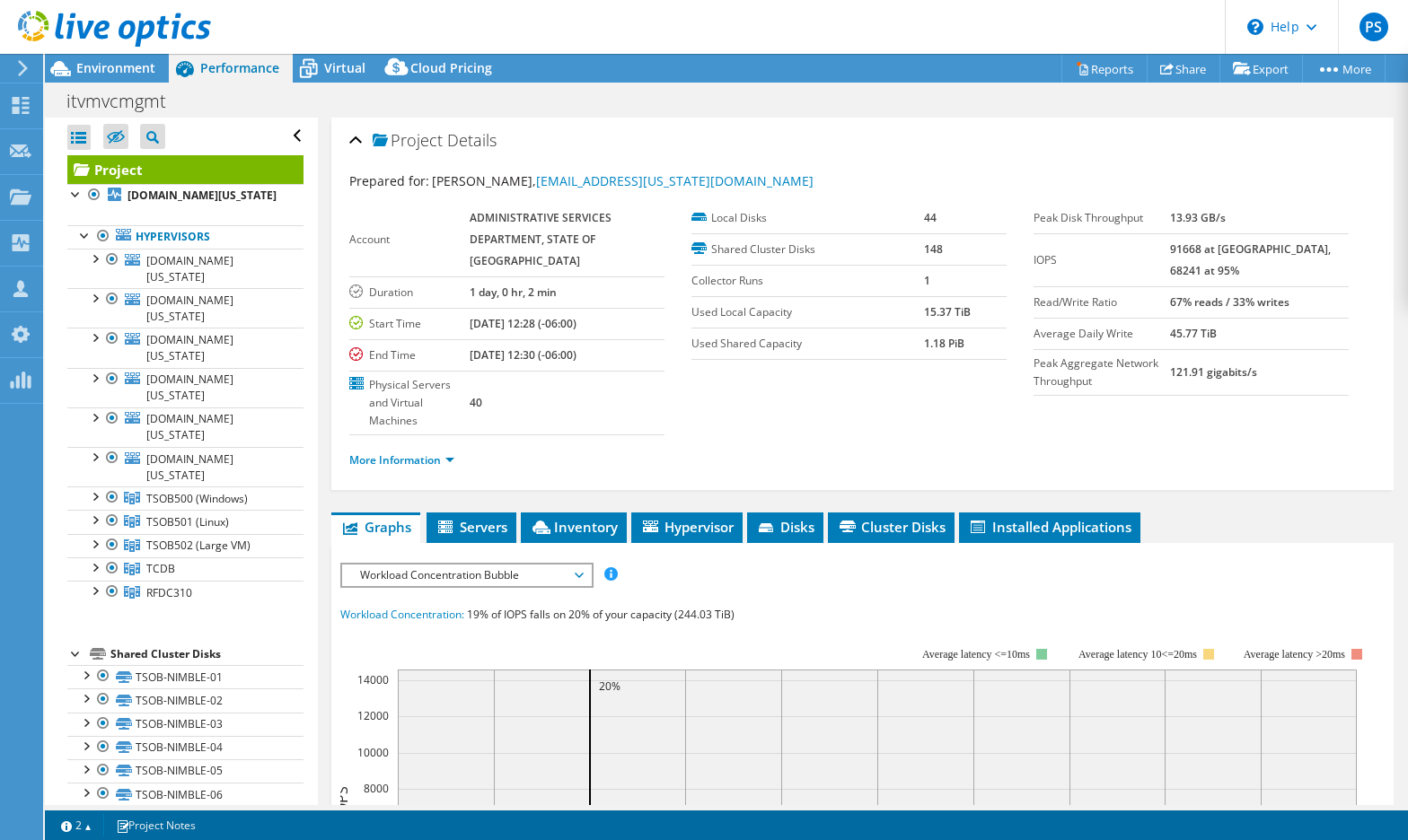
click at [227, 71] on span "Performance" at bounding box center [240, 67] width 79 height 17
click at [93, 509] on div at bounding box center [94, 518] width 18 height 18
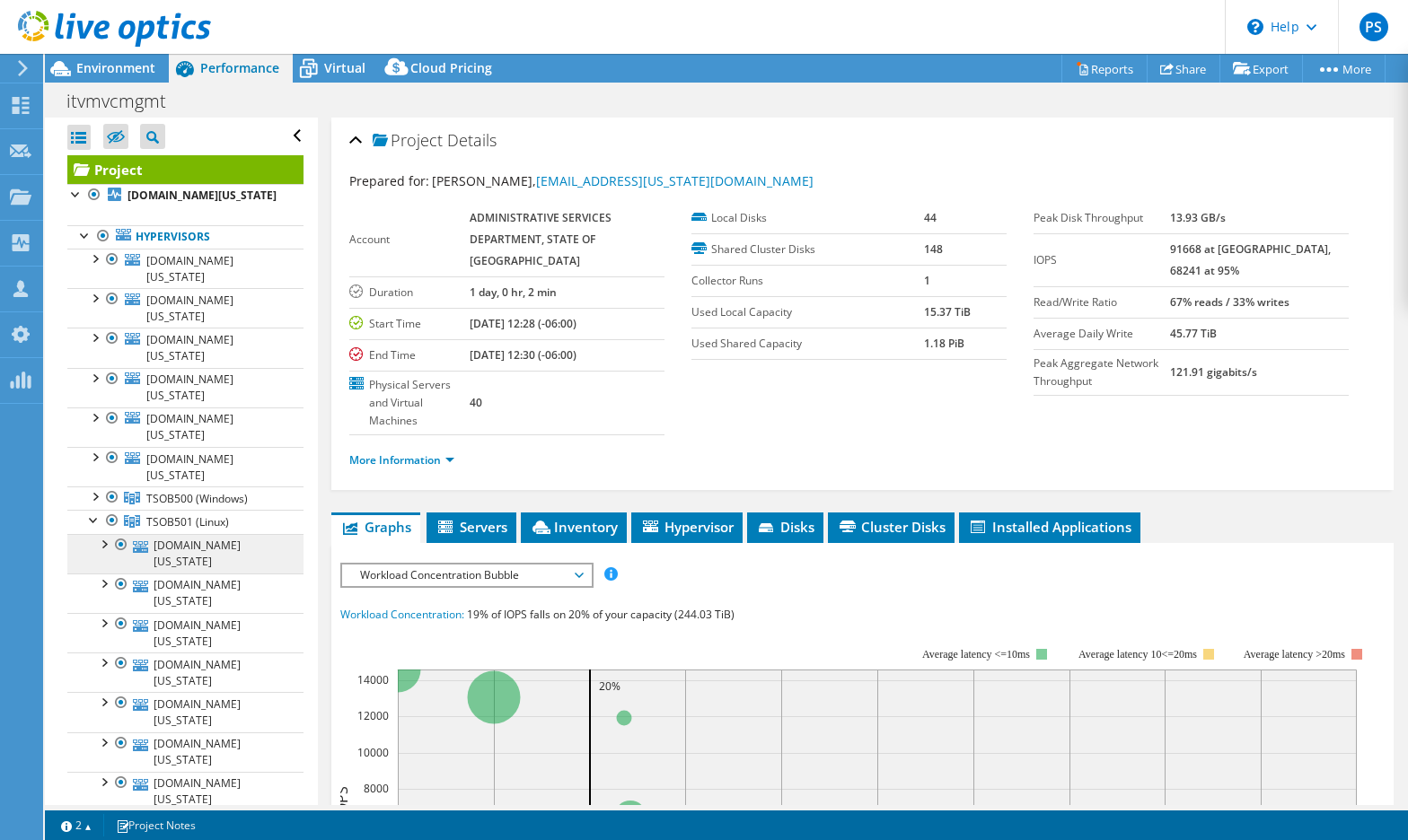
click at [162, 534] on link "[DOMAIN_NAME][US_STATE]" at bounding box center [185, 553] width 236 height 39
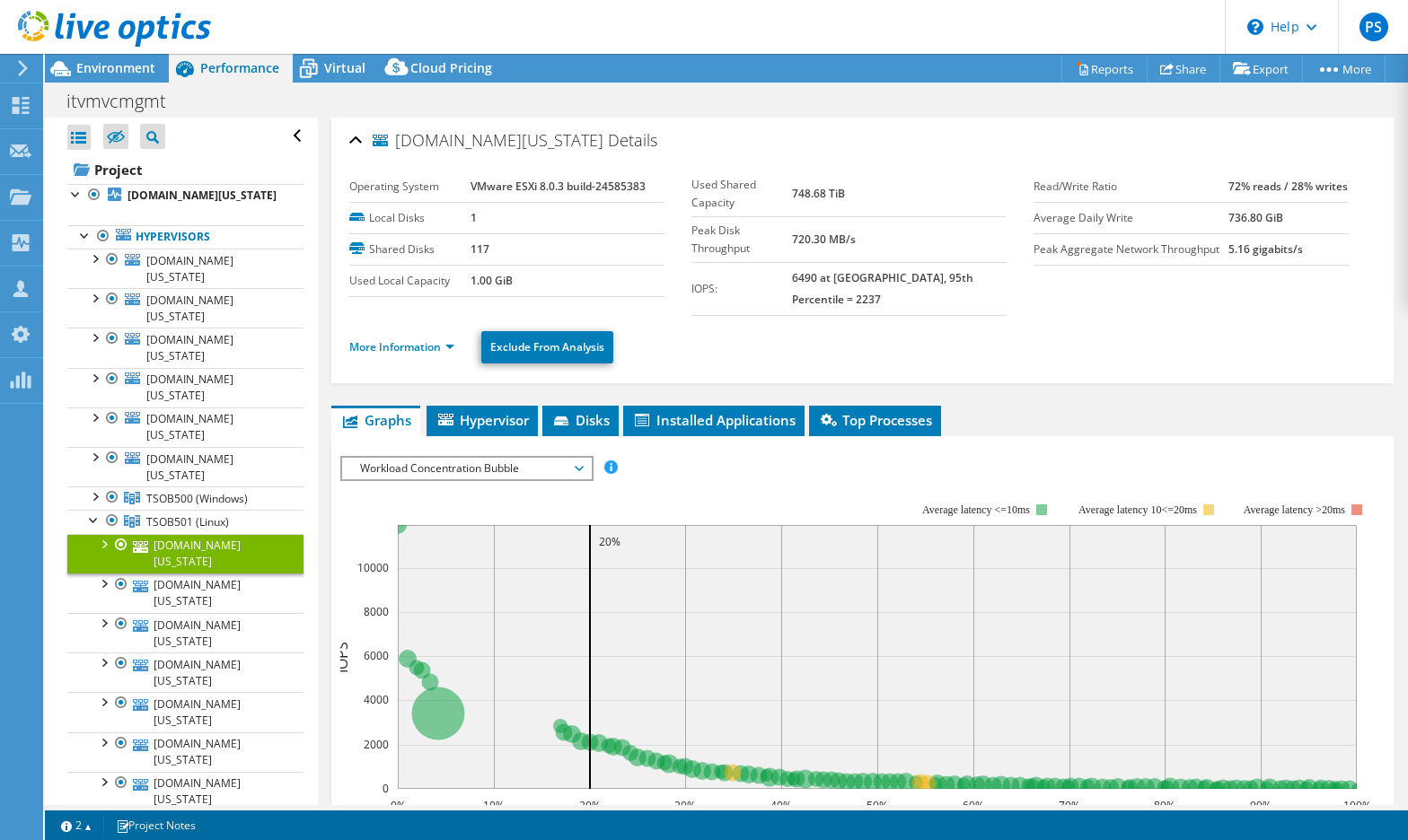
click at [421, 458] on span "Workload Concentration Bubble" at bounding box center [466, 468] width 231 height 22
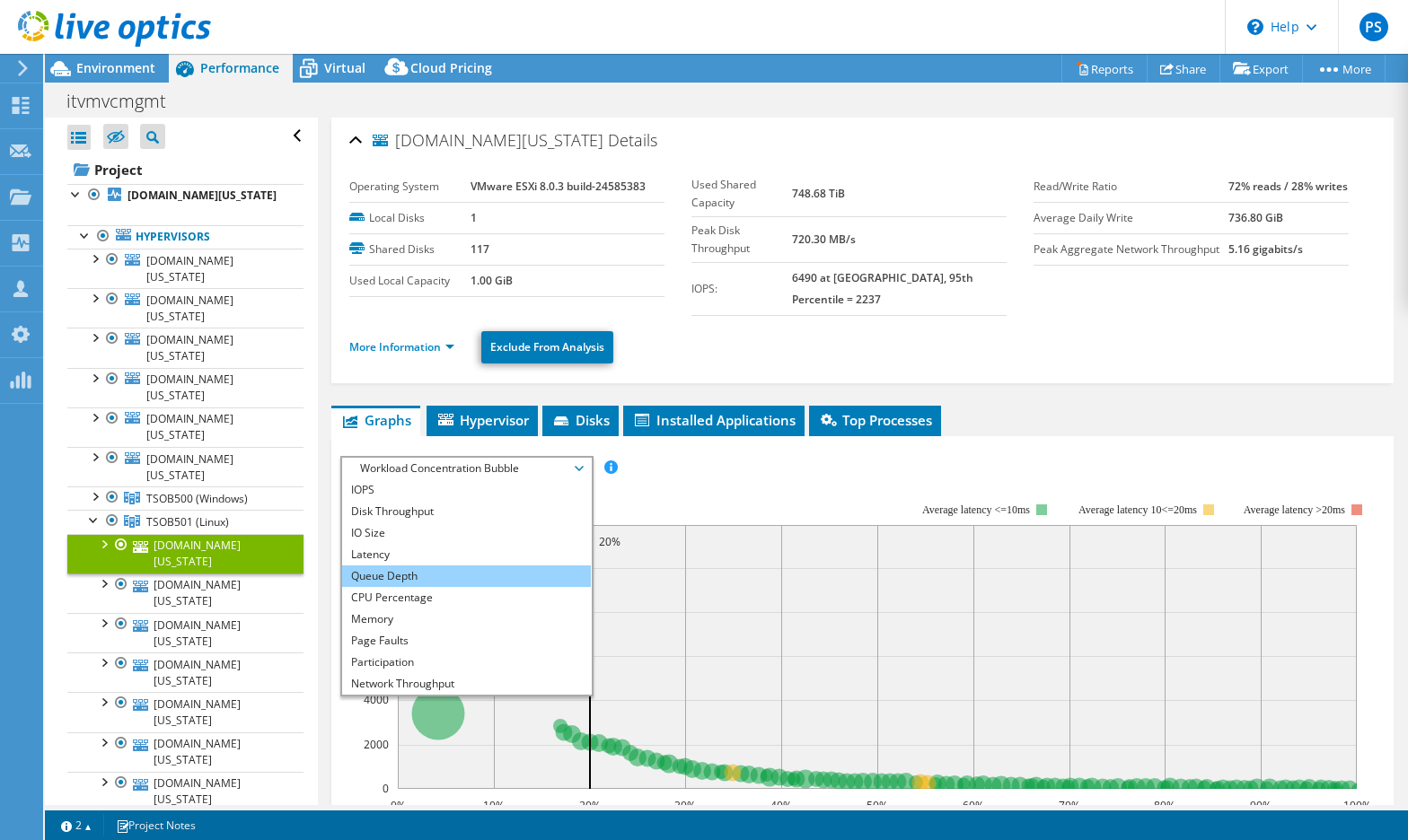
click at [409, 565] on li "Queue Depth" at bounding box center [466, 576] width 248 height 22
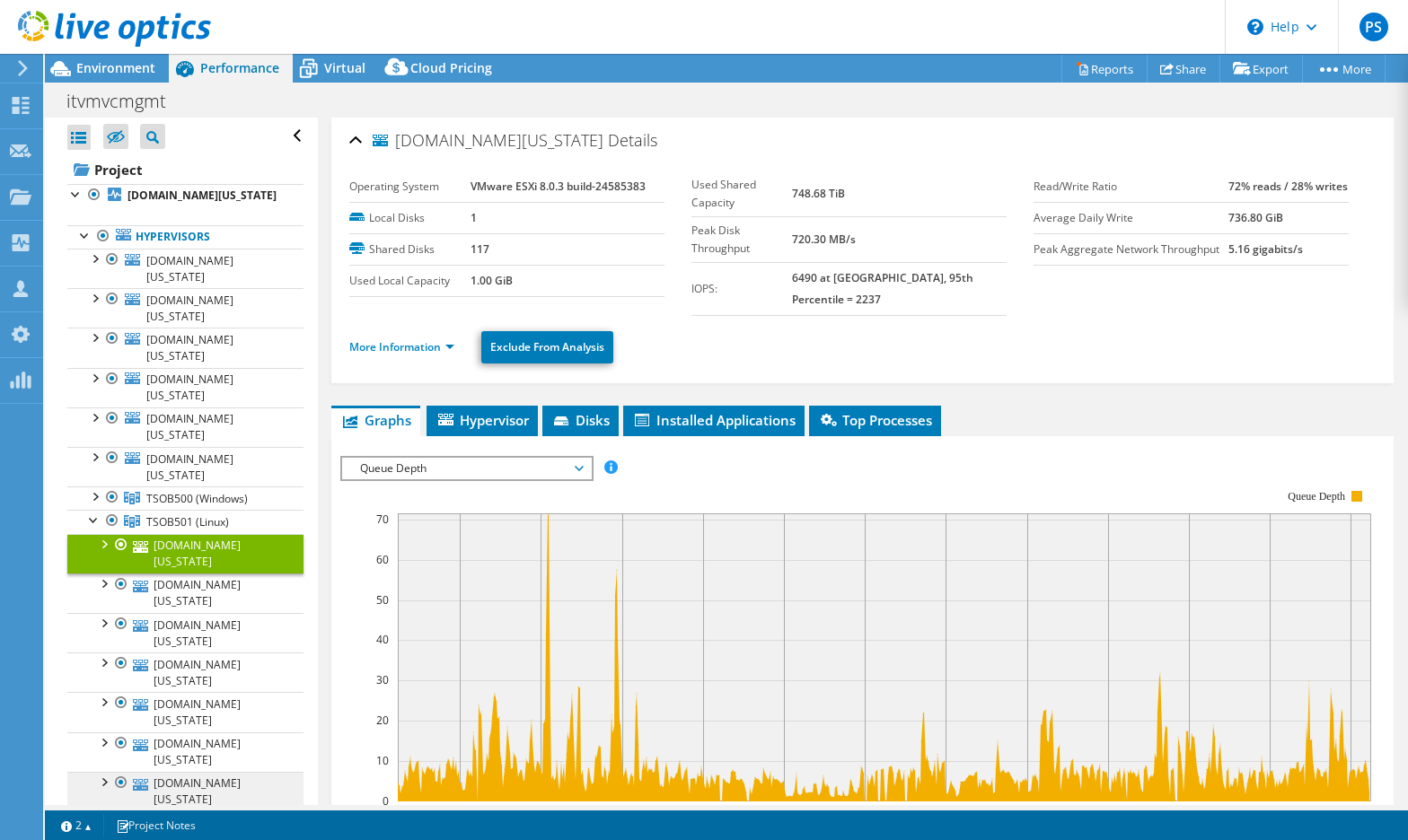
click at [215, 773] on link "[DOMAIN_NAME][US_STATE]" at bounding box center [185, 792] width 236 height 39
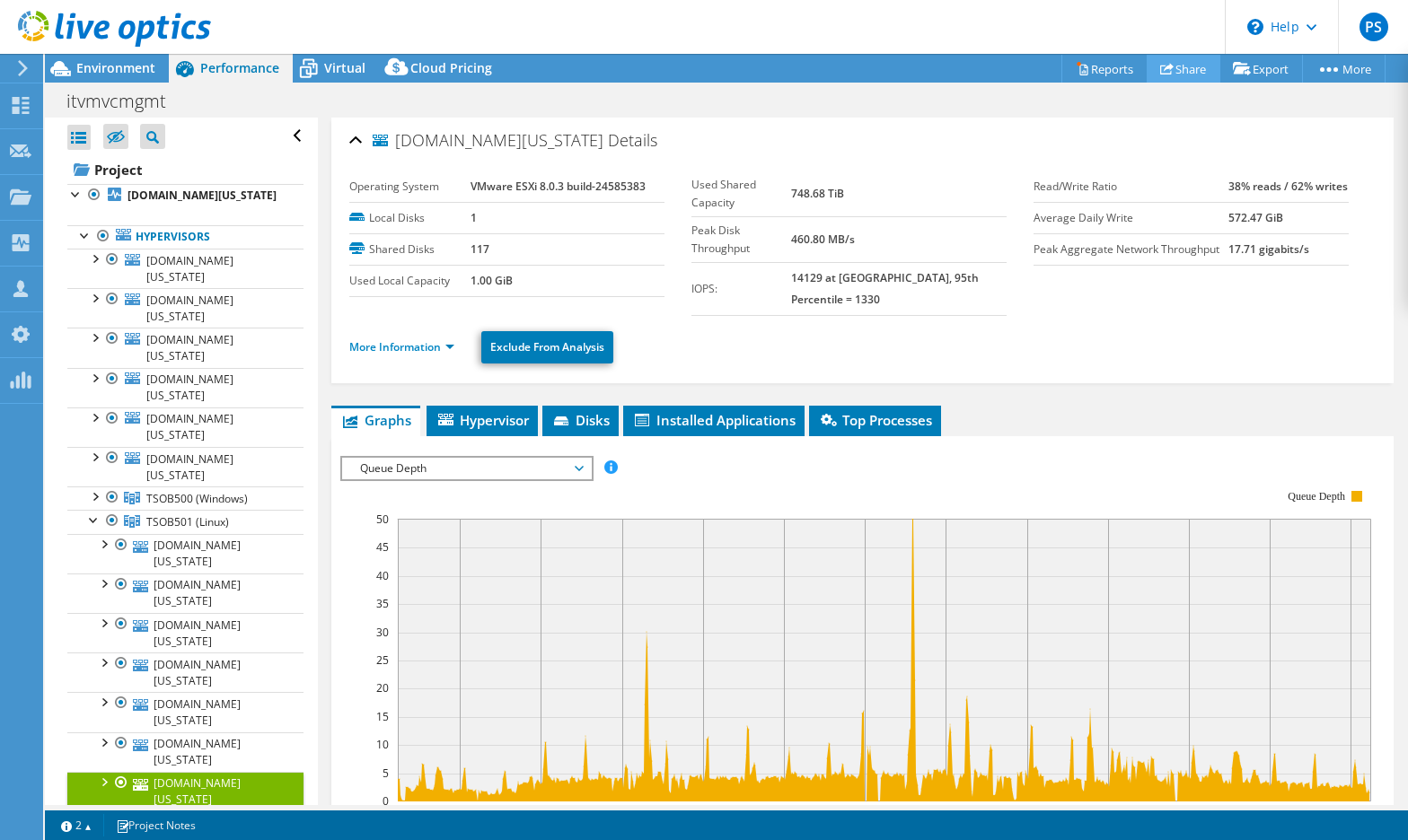
click at [1169, 72] on link "Share" at bounding box center [1182, 68] width 73 height 27
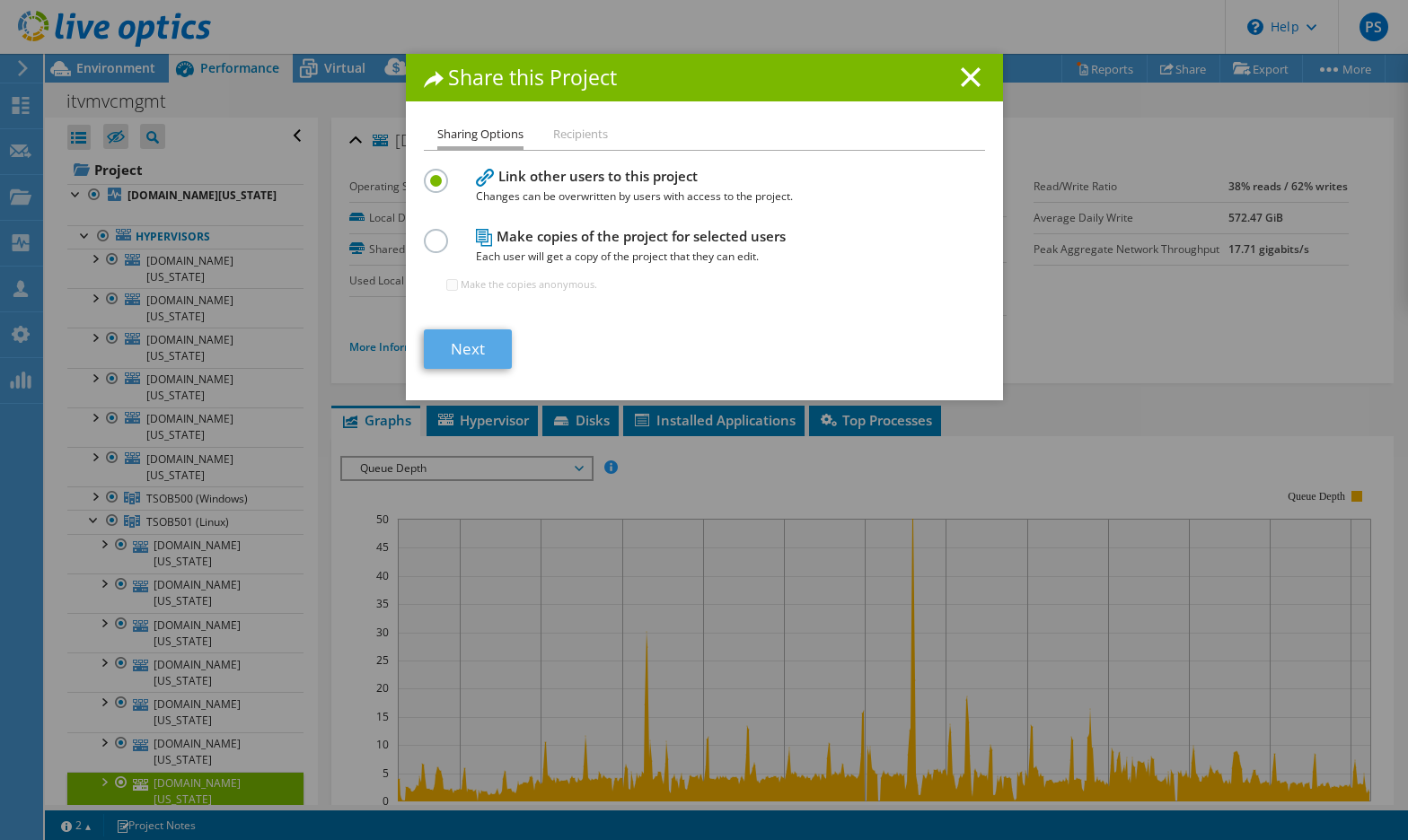
click at [465, 344] on link "Next" at bounding box center [467, 349] width 88 height 39
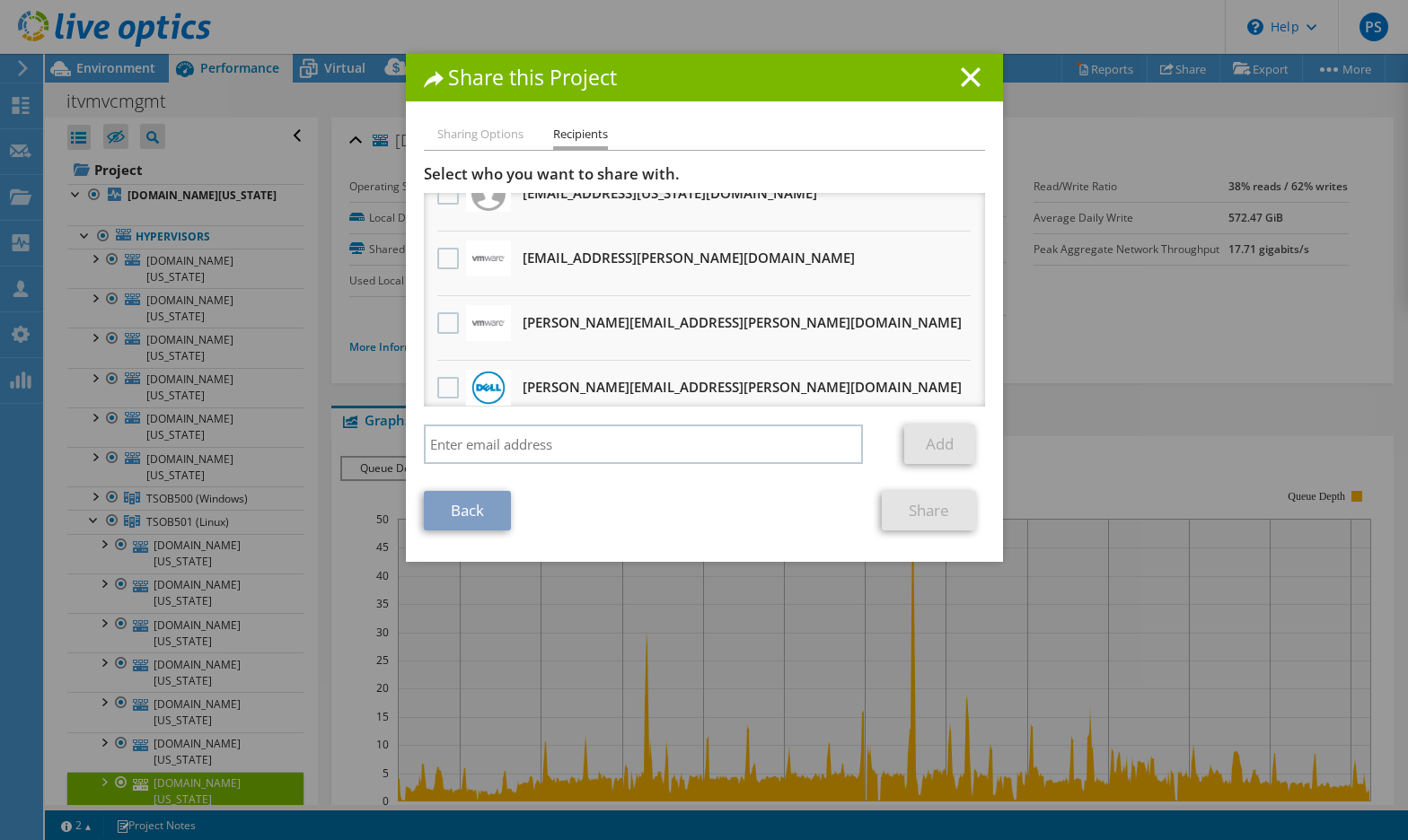
scroll to position [88, 0]
click at [437, 262] on label at bounding box center [450, 261] width 26 height 22
click at [0, 0] on input "checkbox" at bounding box center [0, 0] width 0 height 0
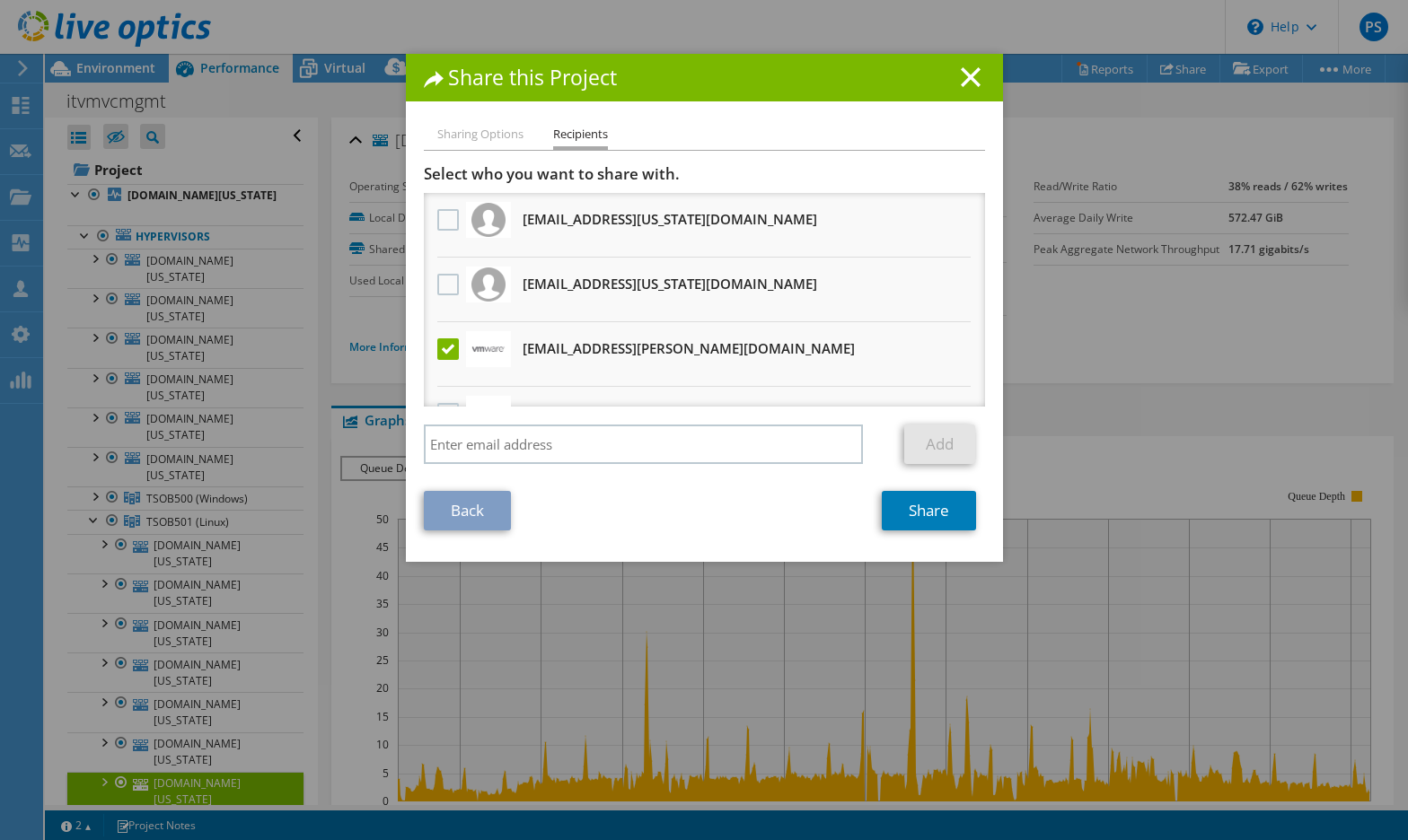
scroll to position [0, 0]
click at [451, 218] on label at bounding box center [450, 220] width 26 height 22
click at [0, 0] on input "checkbox" at bounding box center [0, 0] width 0 height 0
click at [920, 505] on link "Share" at bounding box center [929, 510] width 94 height 39
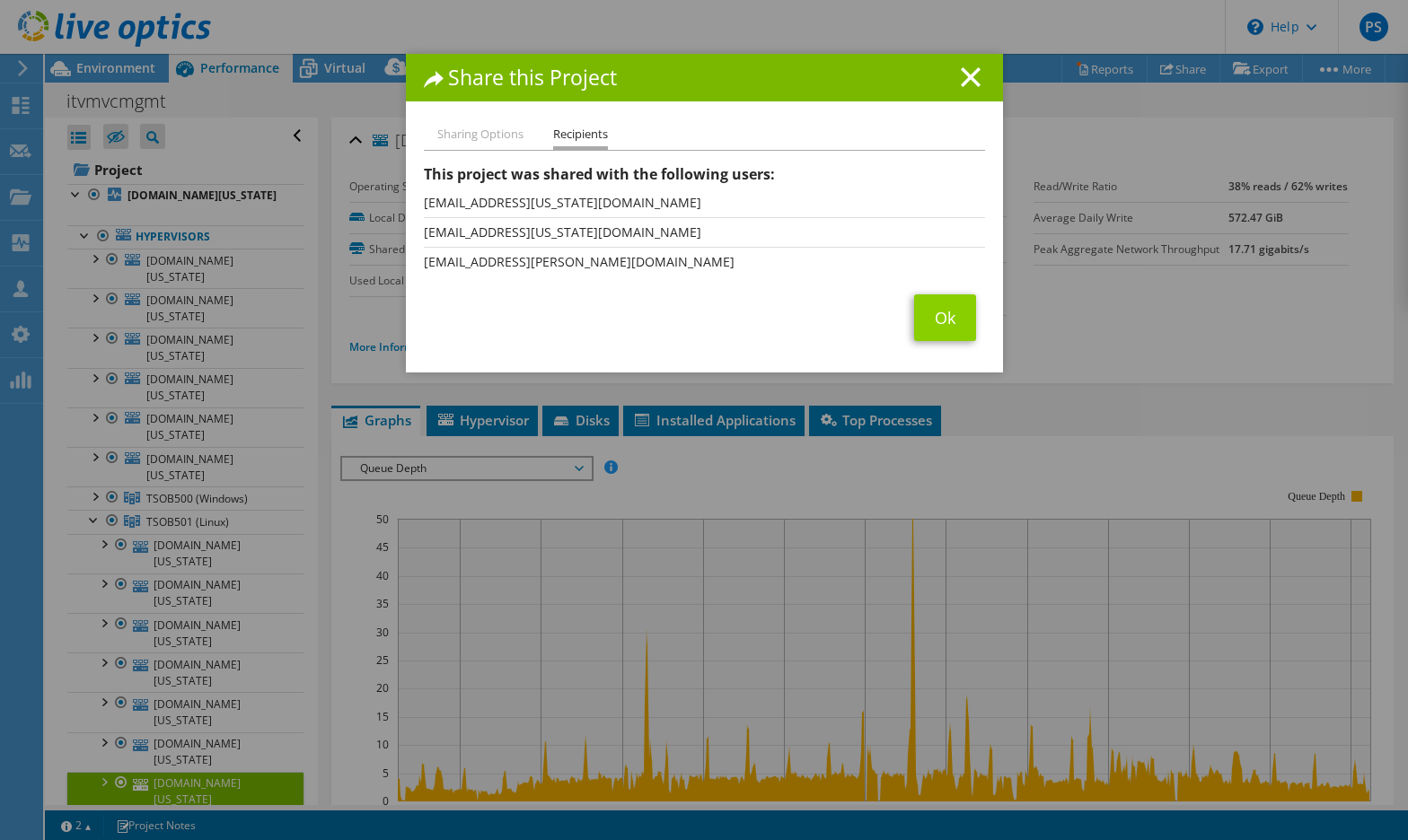
click at [940, 330] on link "Ok" at bounding box center [945, 318] width 62 height 47
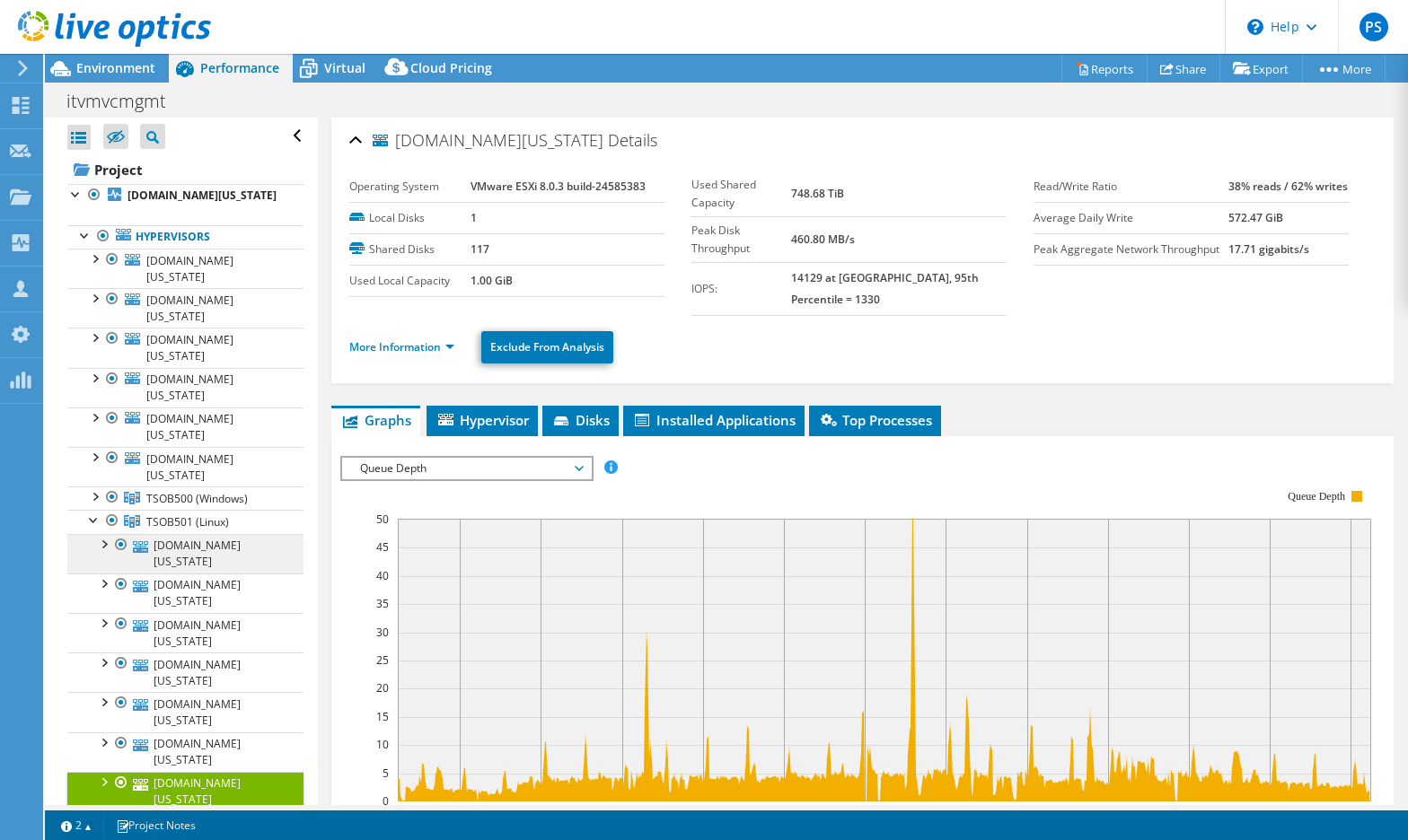
click at [172, 534] on link "[DOMAIN_NAME][US_STATE]" at bounding box center [185, 553] width 236 height 39
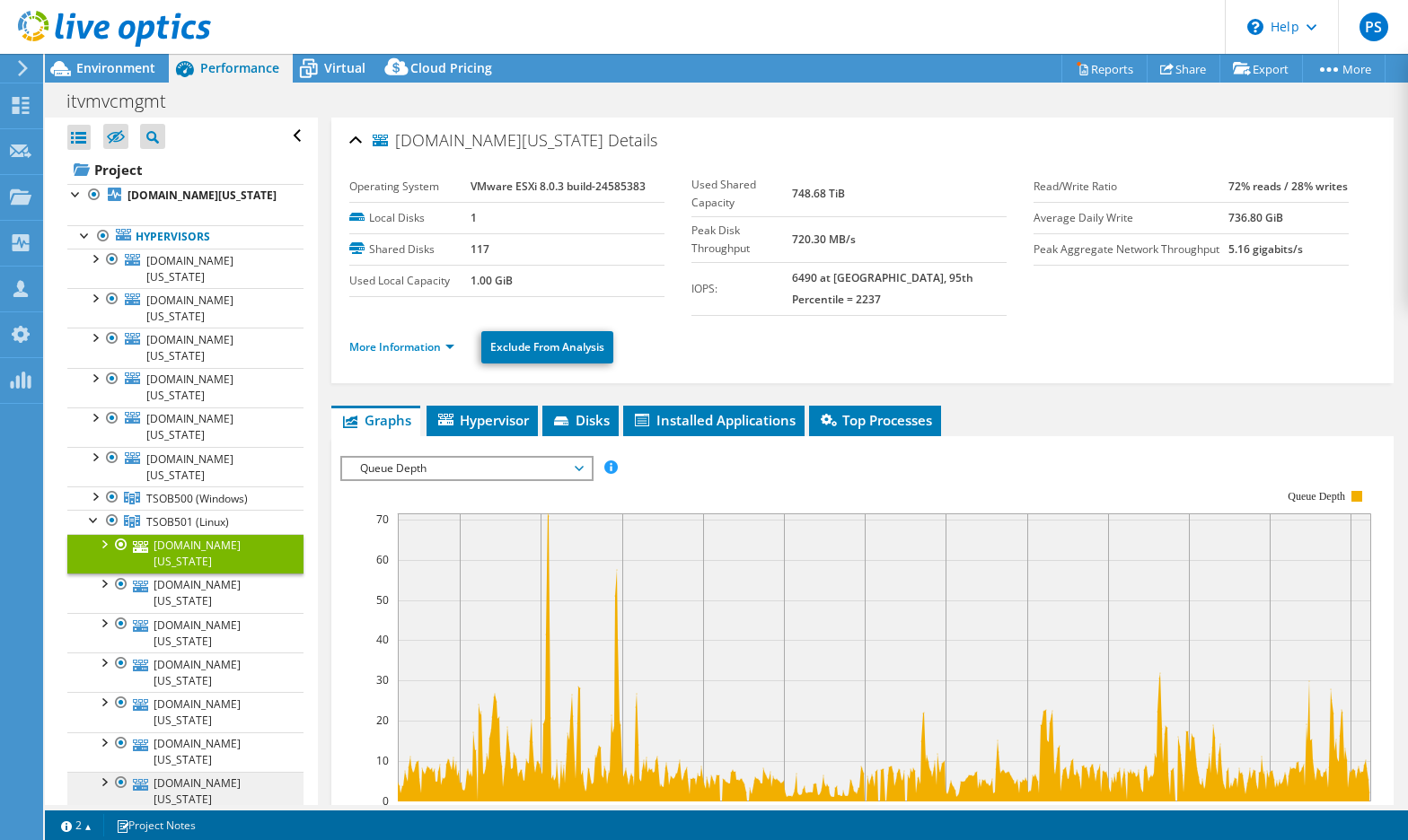
click at [169, 773] on link "[DOMAIN_NAME][US_STATE]" at bounding box center [185, 792] width 236 height 39
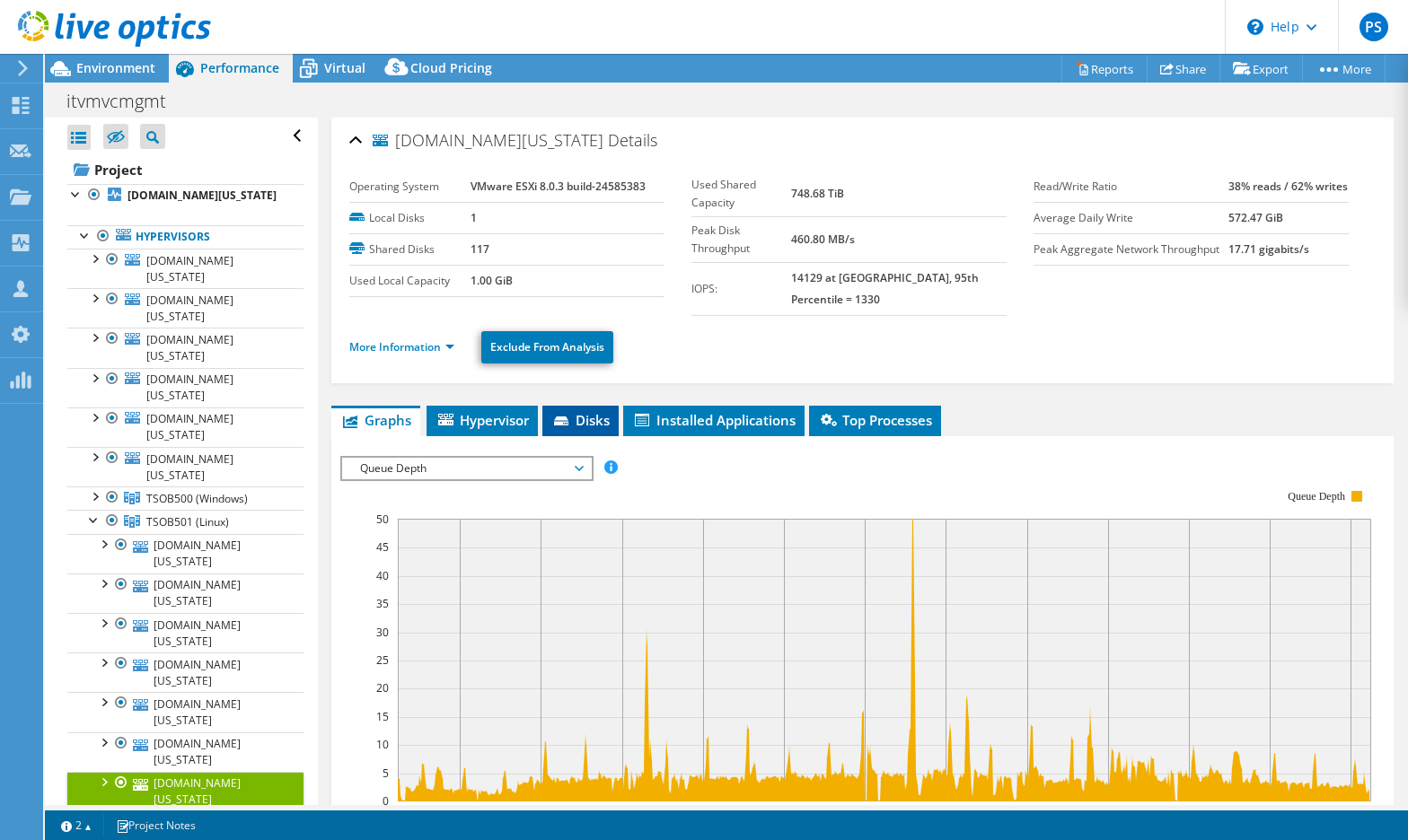
click at [579, 411] on span "Disks" at bounding box center [581, 420] width 59 height 18
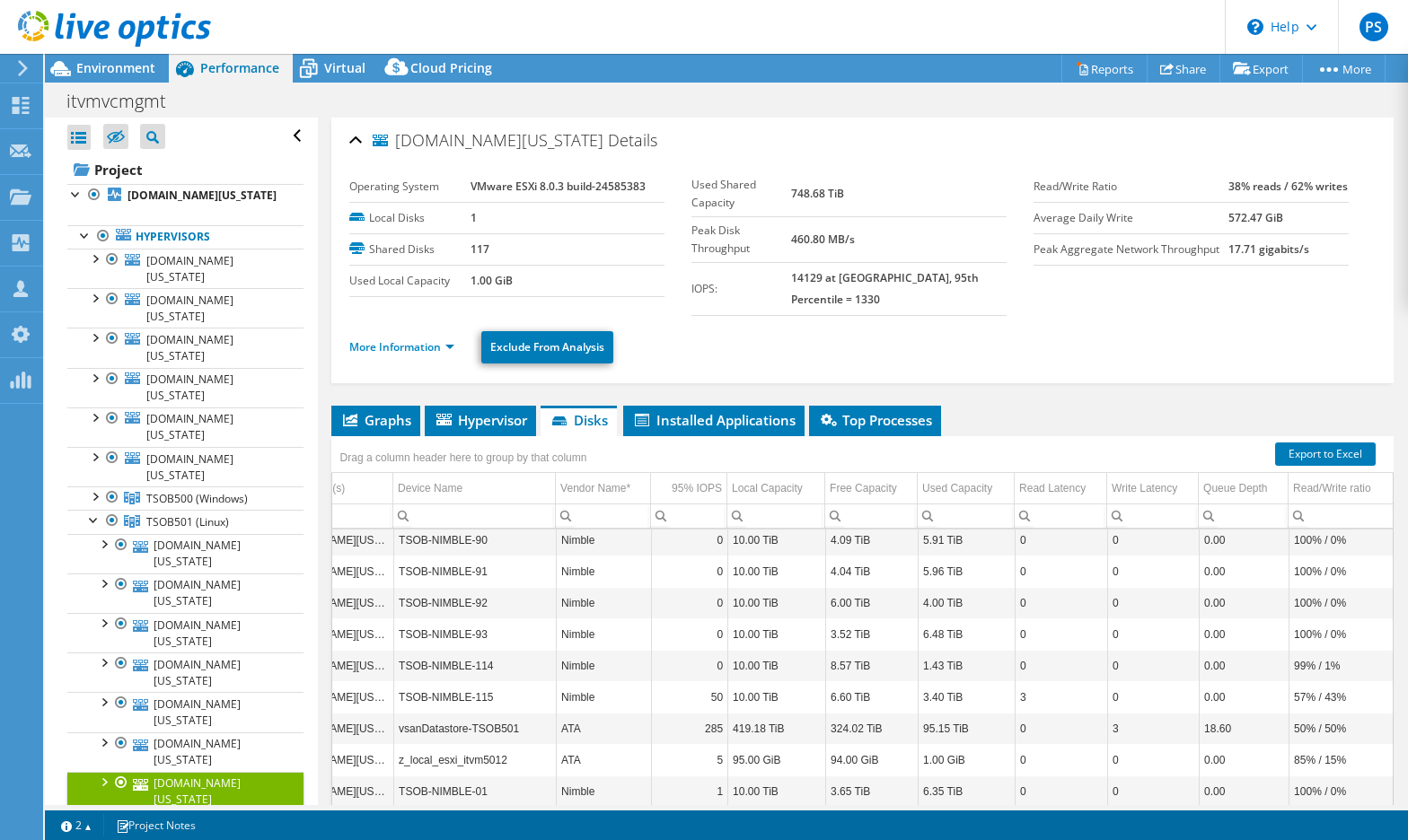
scroll to position [0, 66]
click at [1118, 719] on td "3" at bounding box center [1154, 729] width 92 height 31
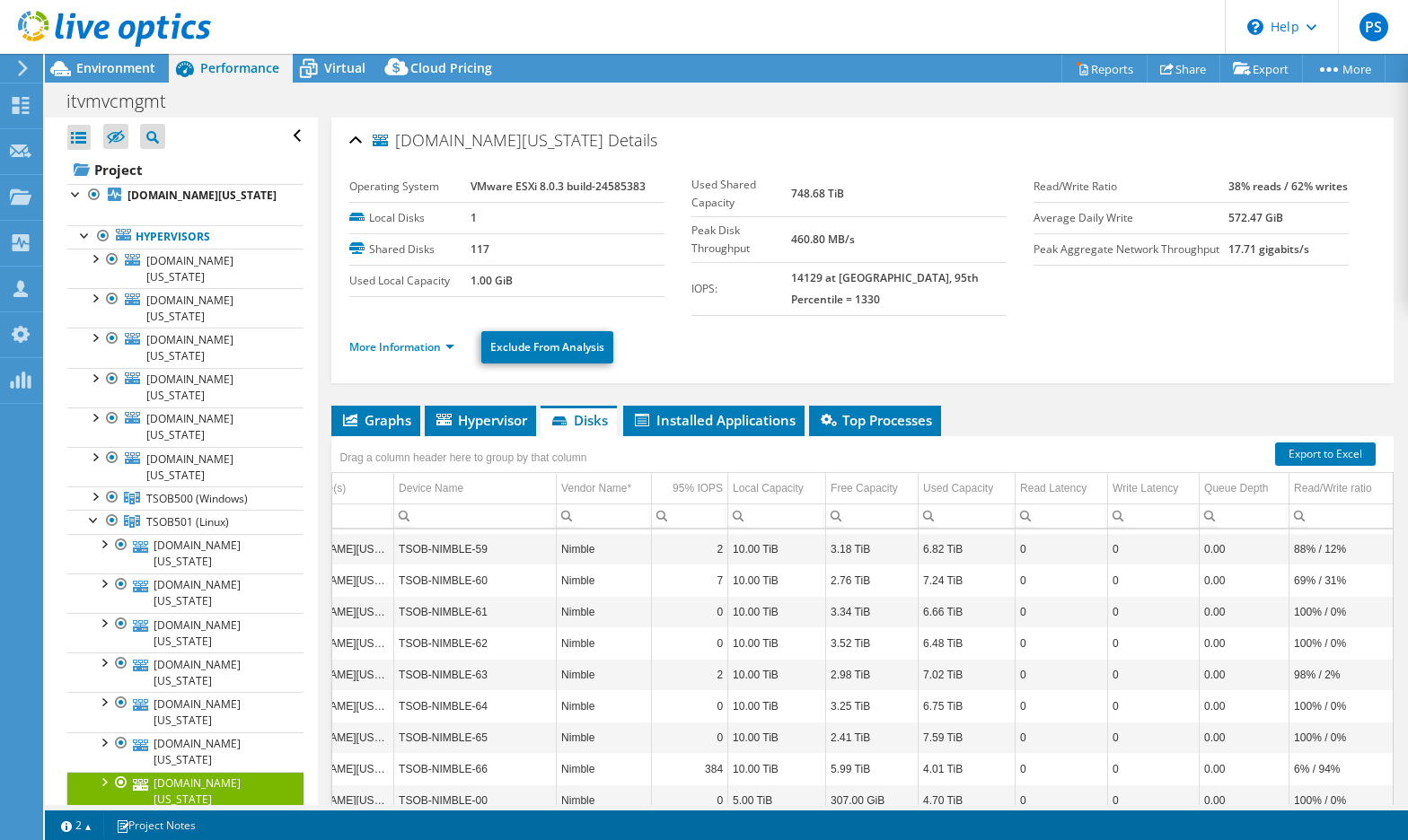
scroll to position [3422, 66]
